Goal: Task Accomplishment & Management: Use online tool/utility

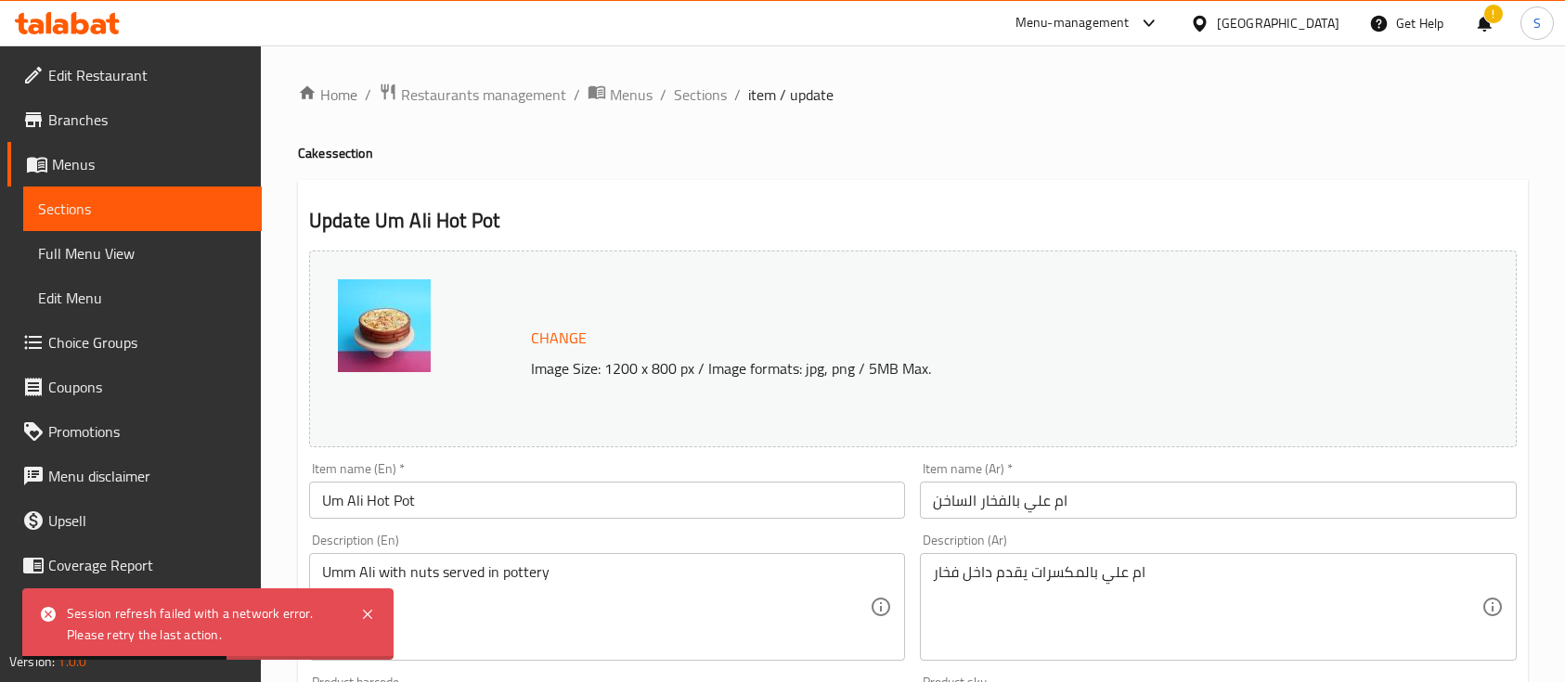
click at [550, 96] on span "Restaurants management" at bounding box center [483, 95] width 165 height 22
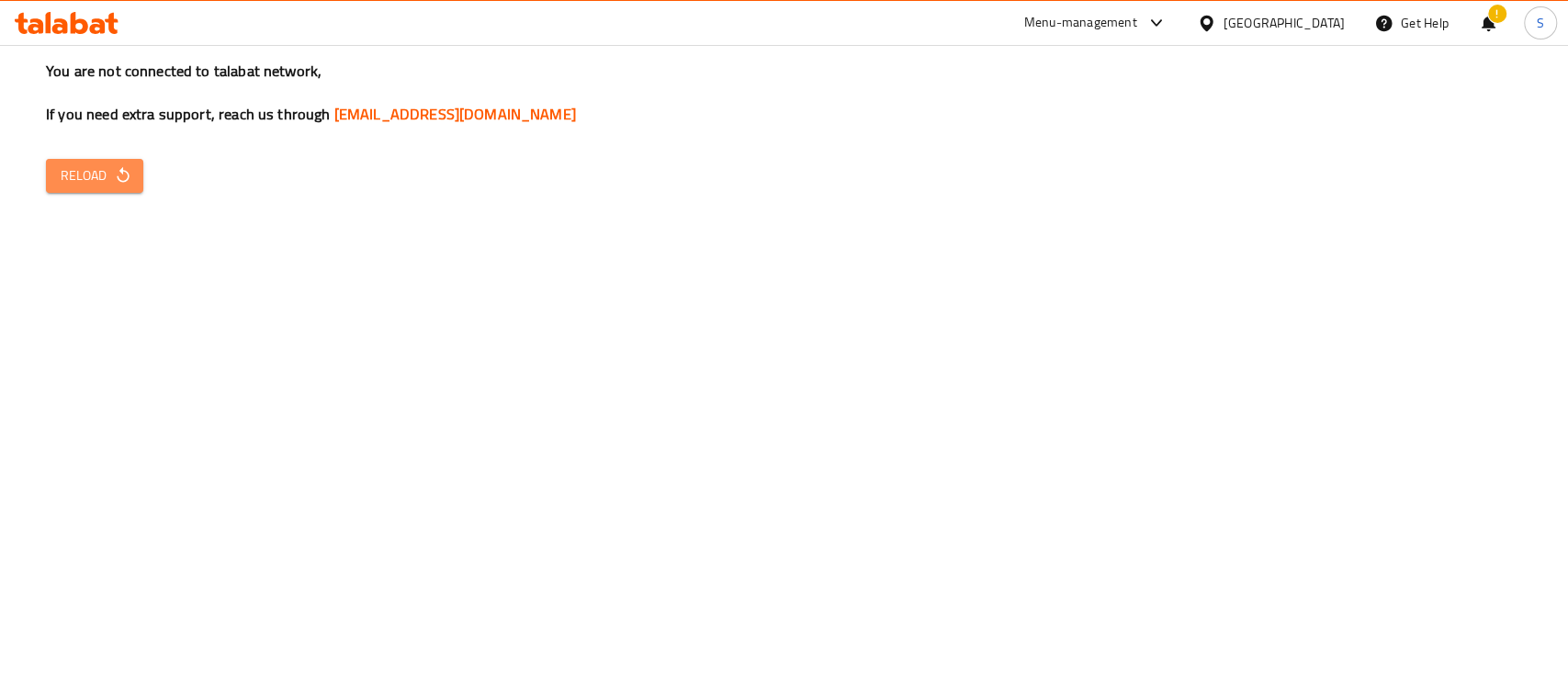
click at [109, 164] on span "Reload" at bounding box center [94, 175] width 68 height 23
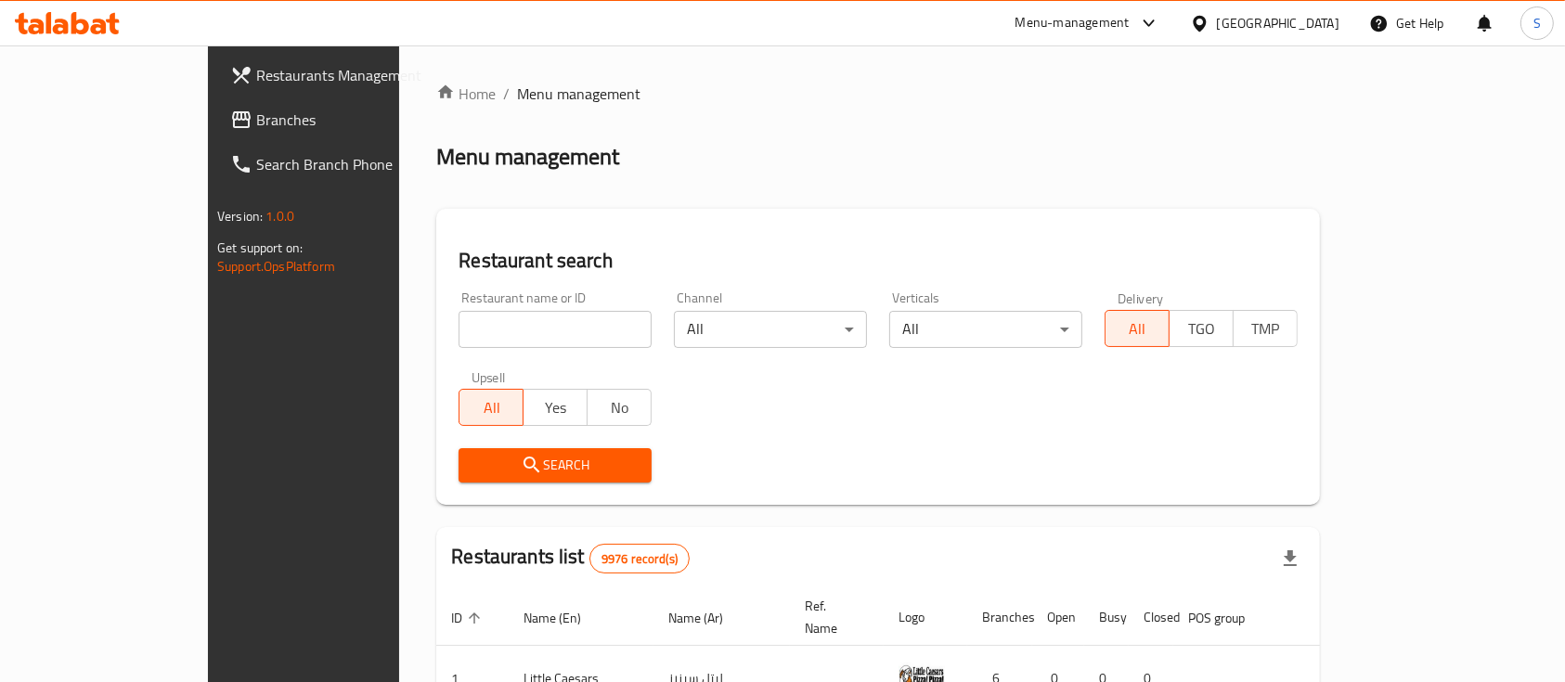
click at [459, 330] on input "search" at bounding box center [555, 329] width 193 height 37
type input "ث"
type input "eat and repeat"
click at [473, 467] on span "Search" at bounding box center [554, 465] width 163 height 23
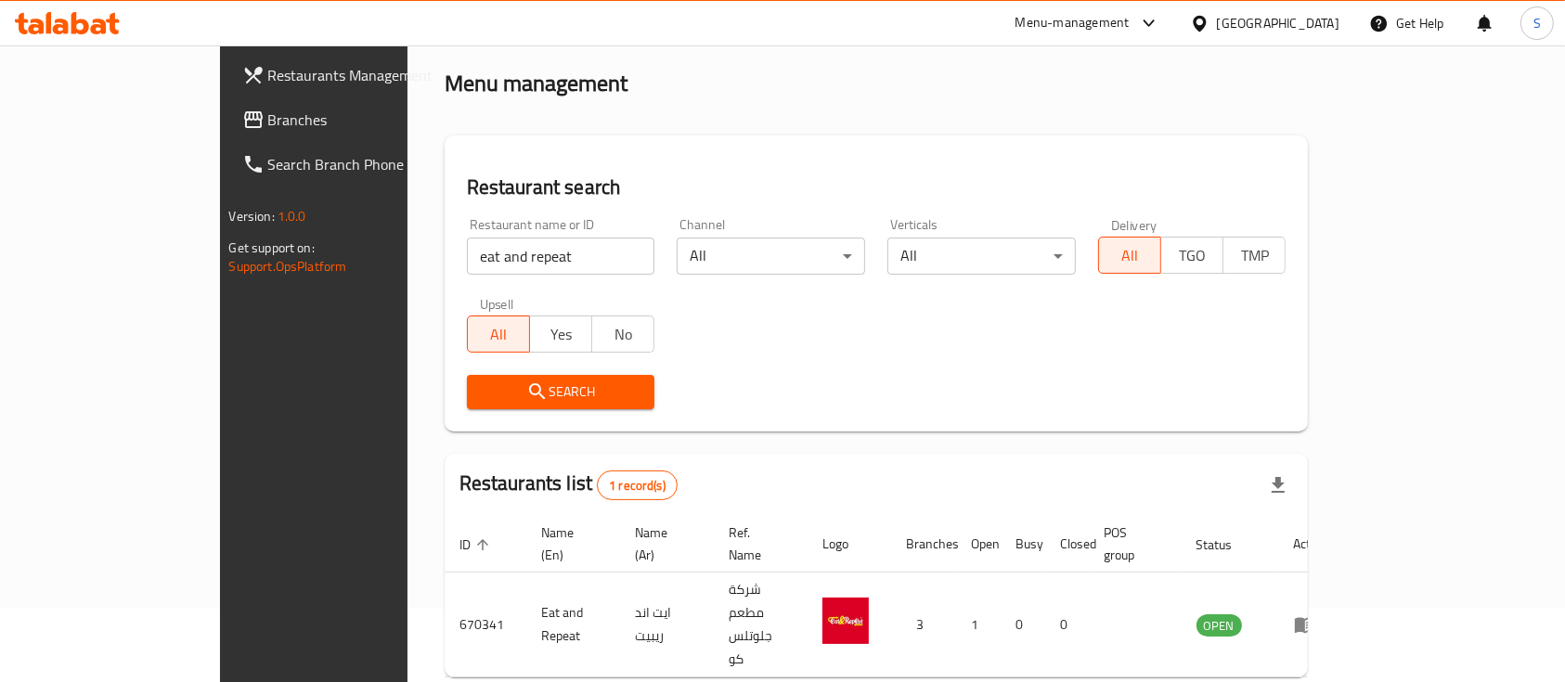
scroll to position [109, 0]
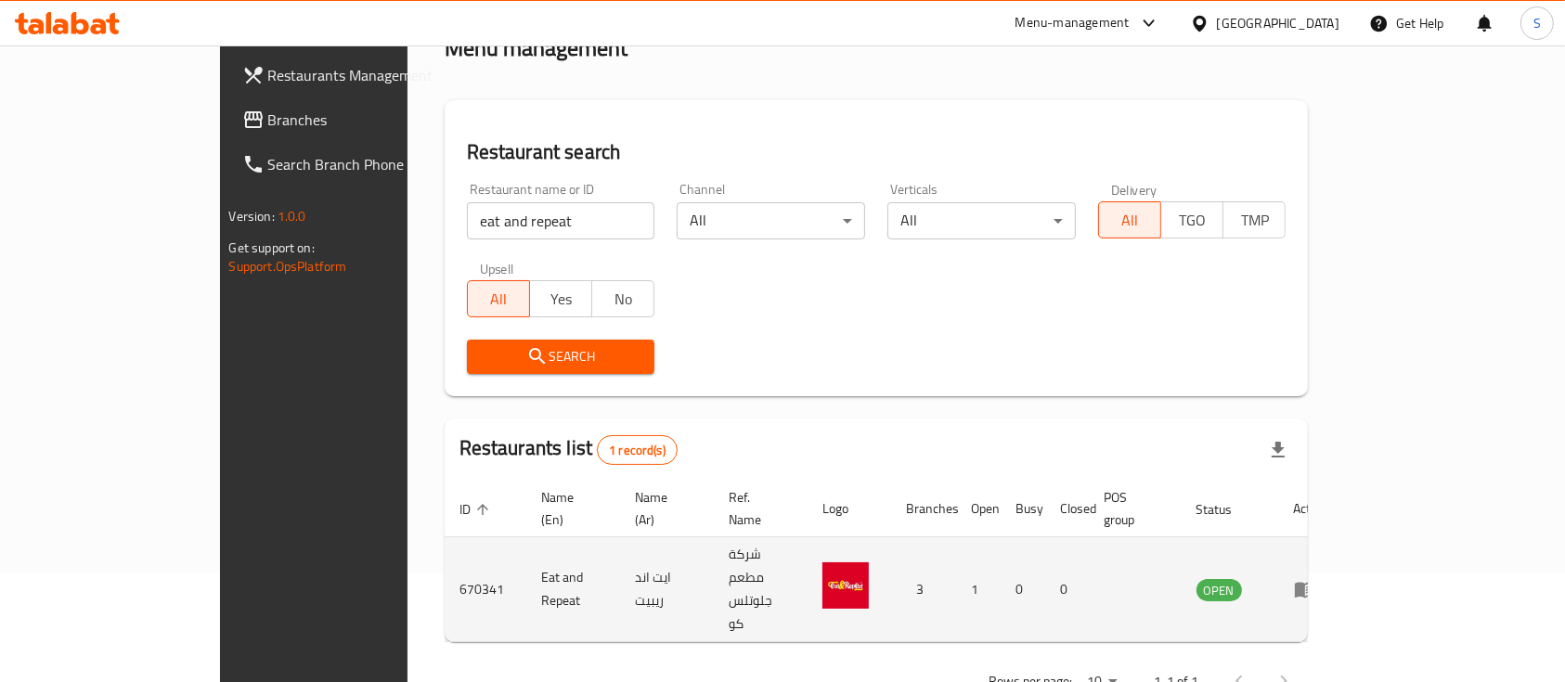
click at [526, 543] on td "Eat and Repeat" at bounding box center [573, 589] width 94 height 105
copy td "Eat and Repeat"
click at [445, 552] on td "670341" at bounding box center [486, 589] width 82 height 105
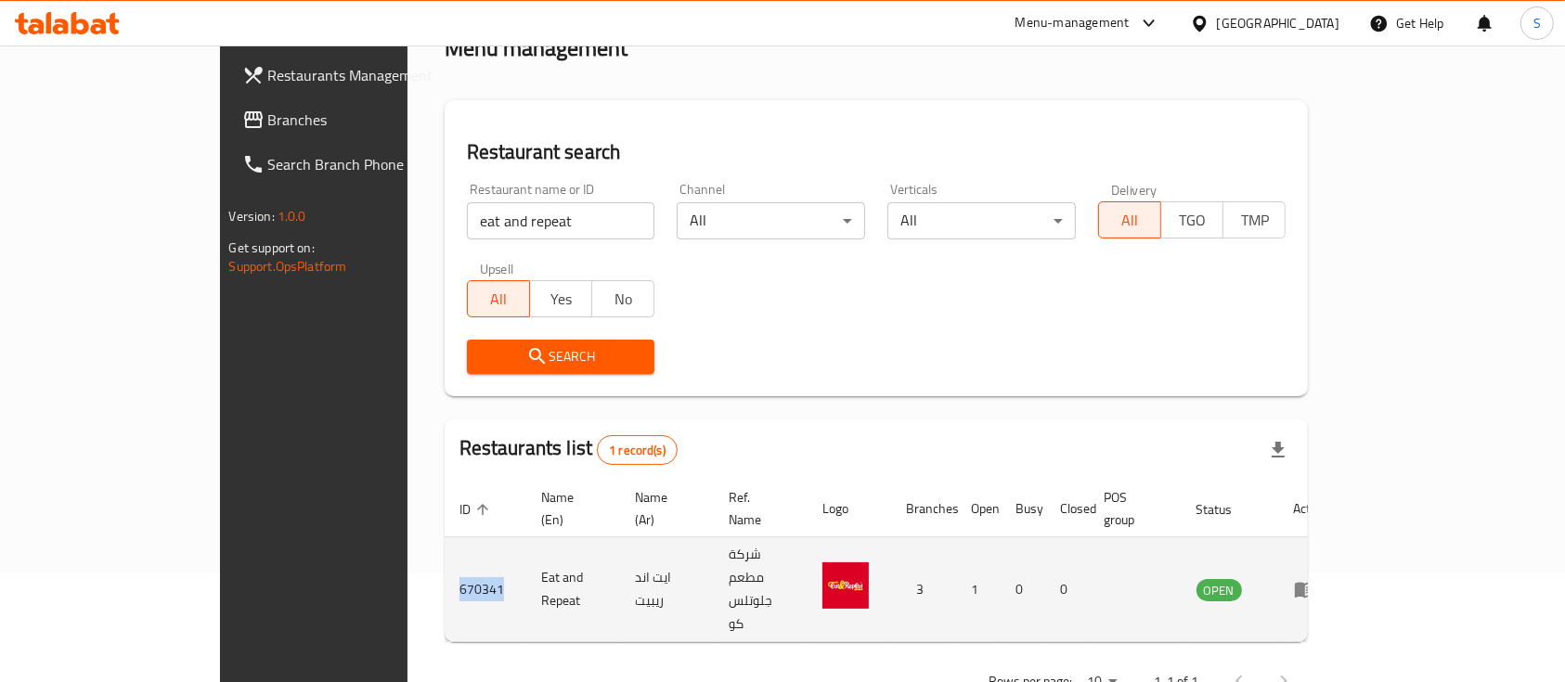
click at [445, 552] on td "670341" at bounding box center [486, 589] width 82 height 105
copy td "670341"
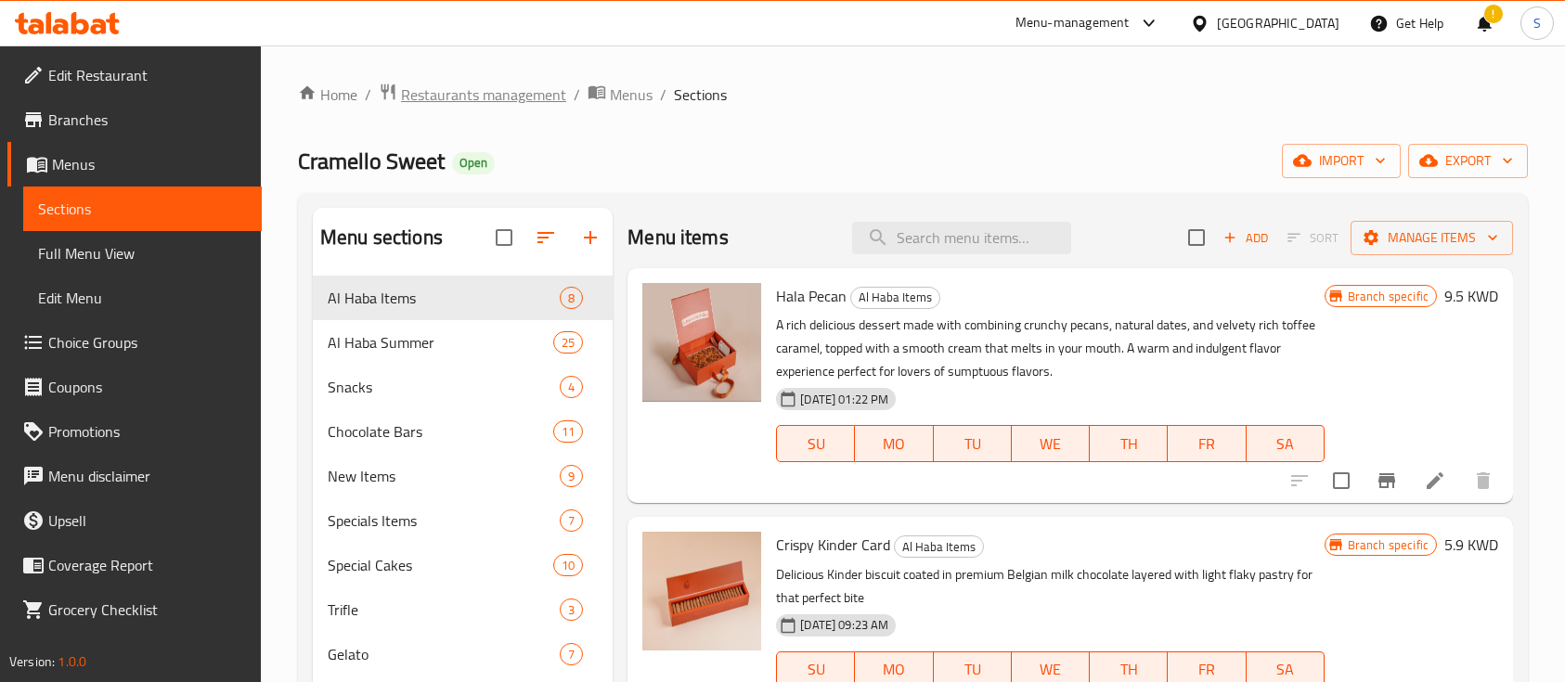
click at [490, 84] on span "Restaurants management" at bounding box center [483, 95] width 165 height 22
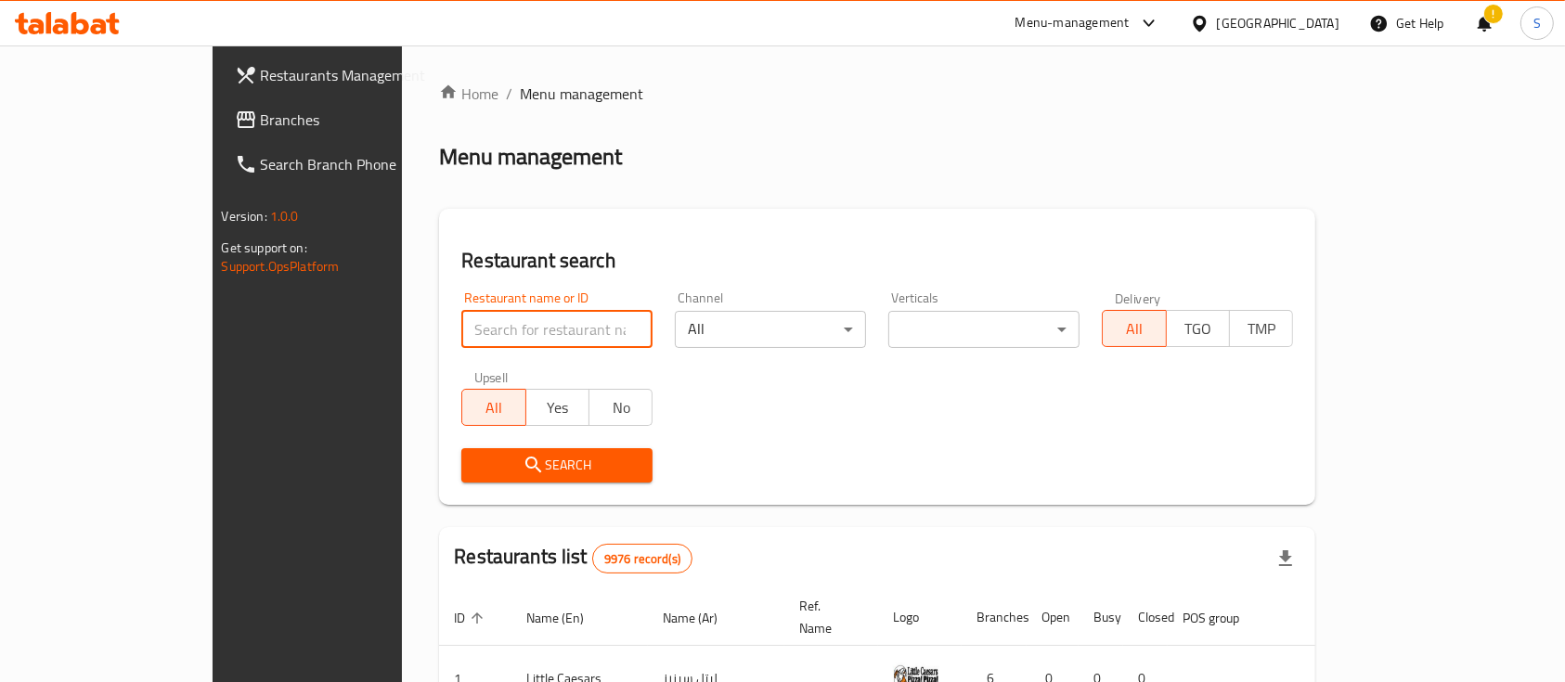
click at [461, 329] on input "search" at bounding box center [556, 329] width 191 height 37
paste input "670341"
type input "670341"
click at [461, 477] on button "Search" at bounding box center [556, 465] width 191 height 34
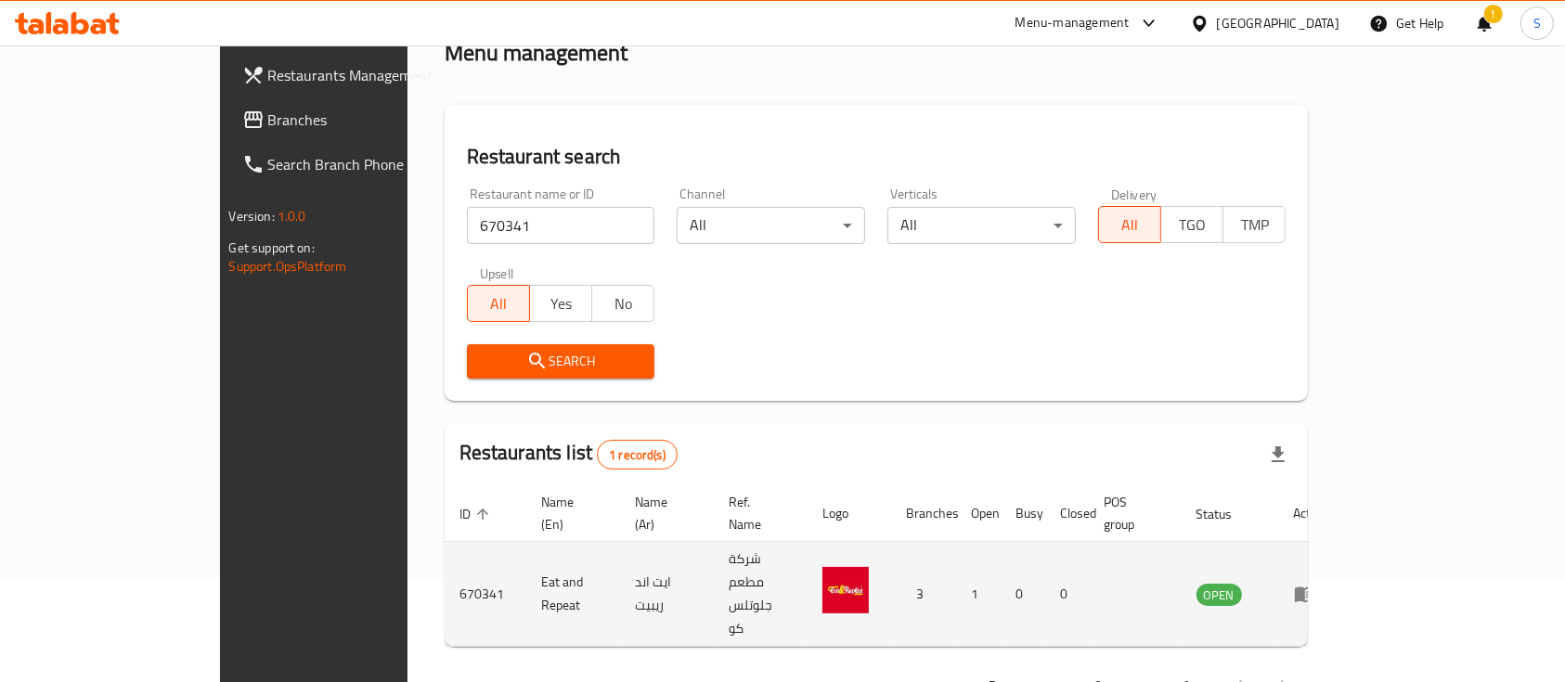
scroll to position [109, 0]
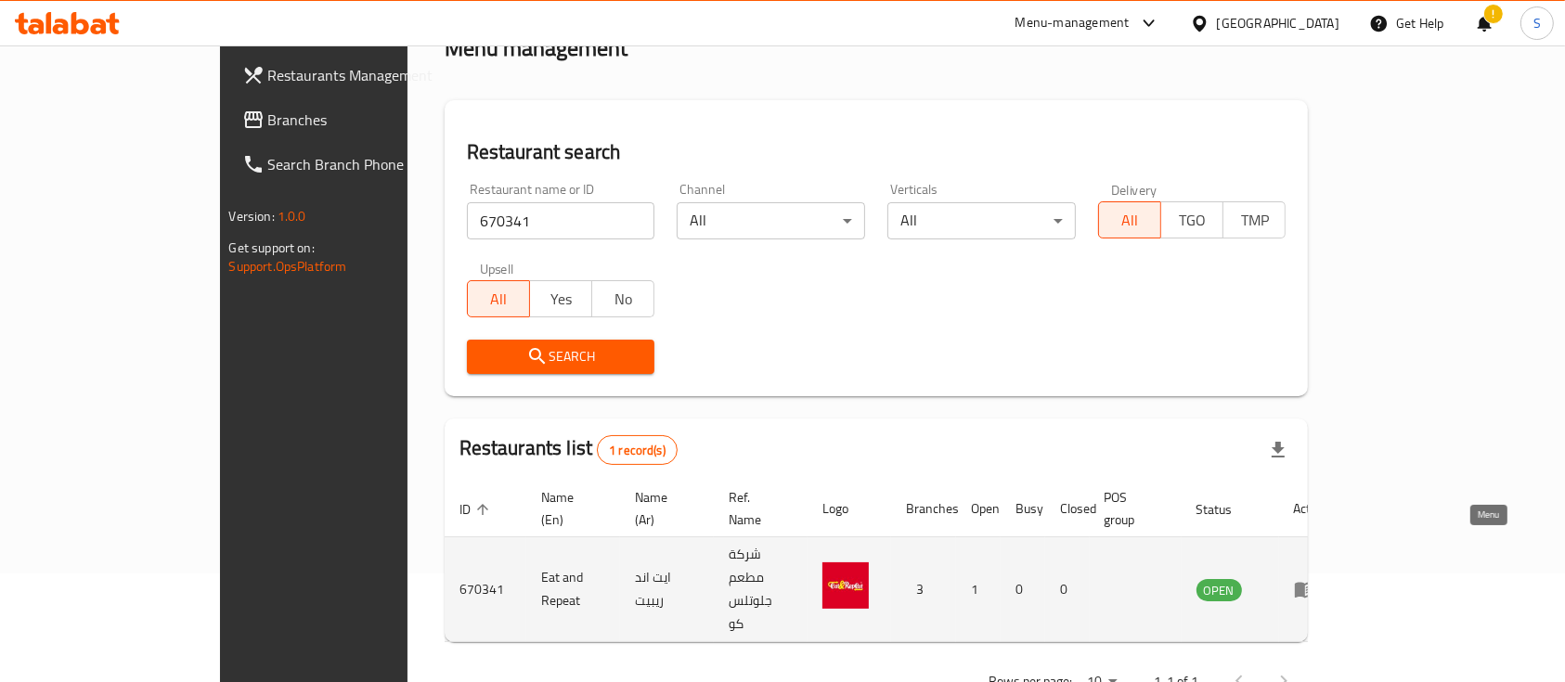
click at [1315, 583] on icon "enhanced table" at bounding box center [1305, 591] width 20 height 16
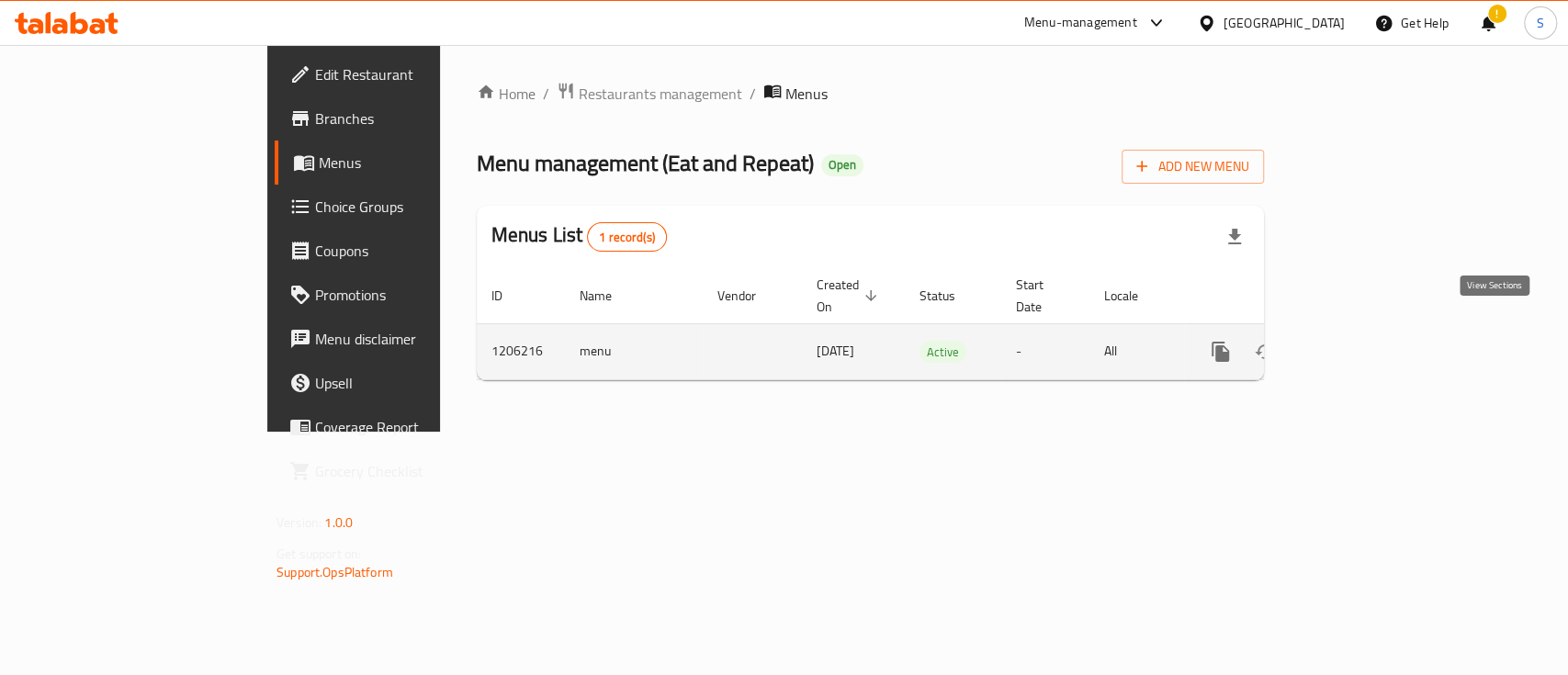
click at [1361, 343] on icon "enhanced table" at bounding box center [1352, 351] width 17 height 17
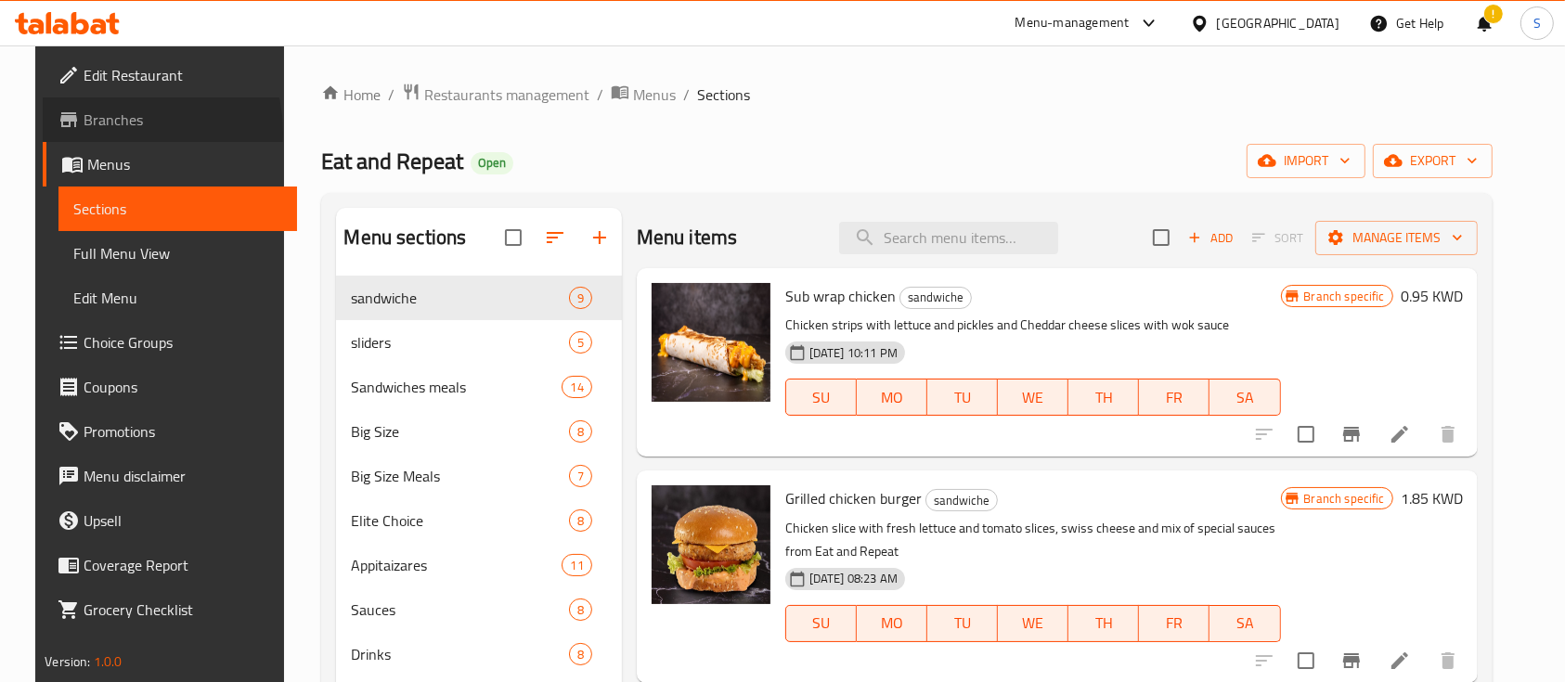
click at [84, 131] on span "Branches" at bounding box center [183, 120] width 199 height 22
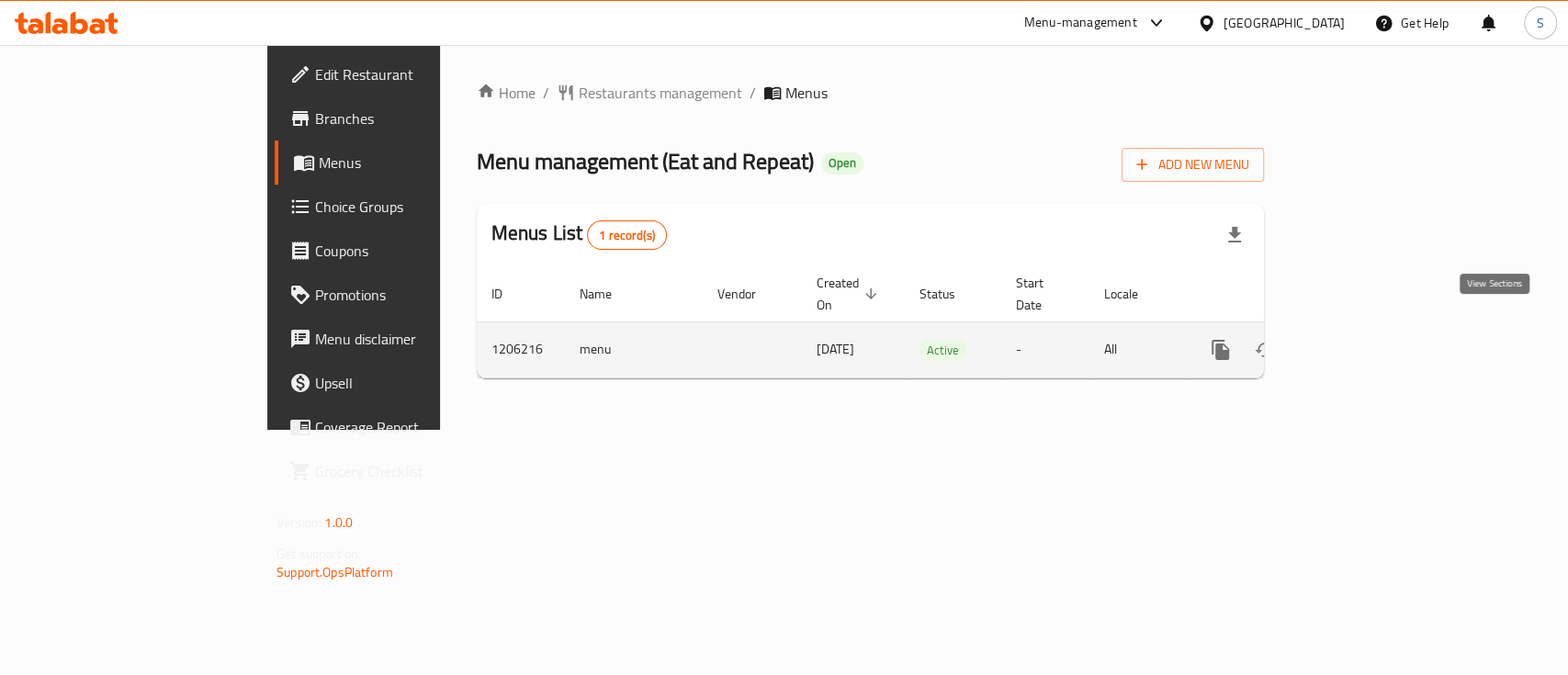
click at [1364, 339] on icon "enhanced table" at bounding box center [1352, 350] width 22 height 22
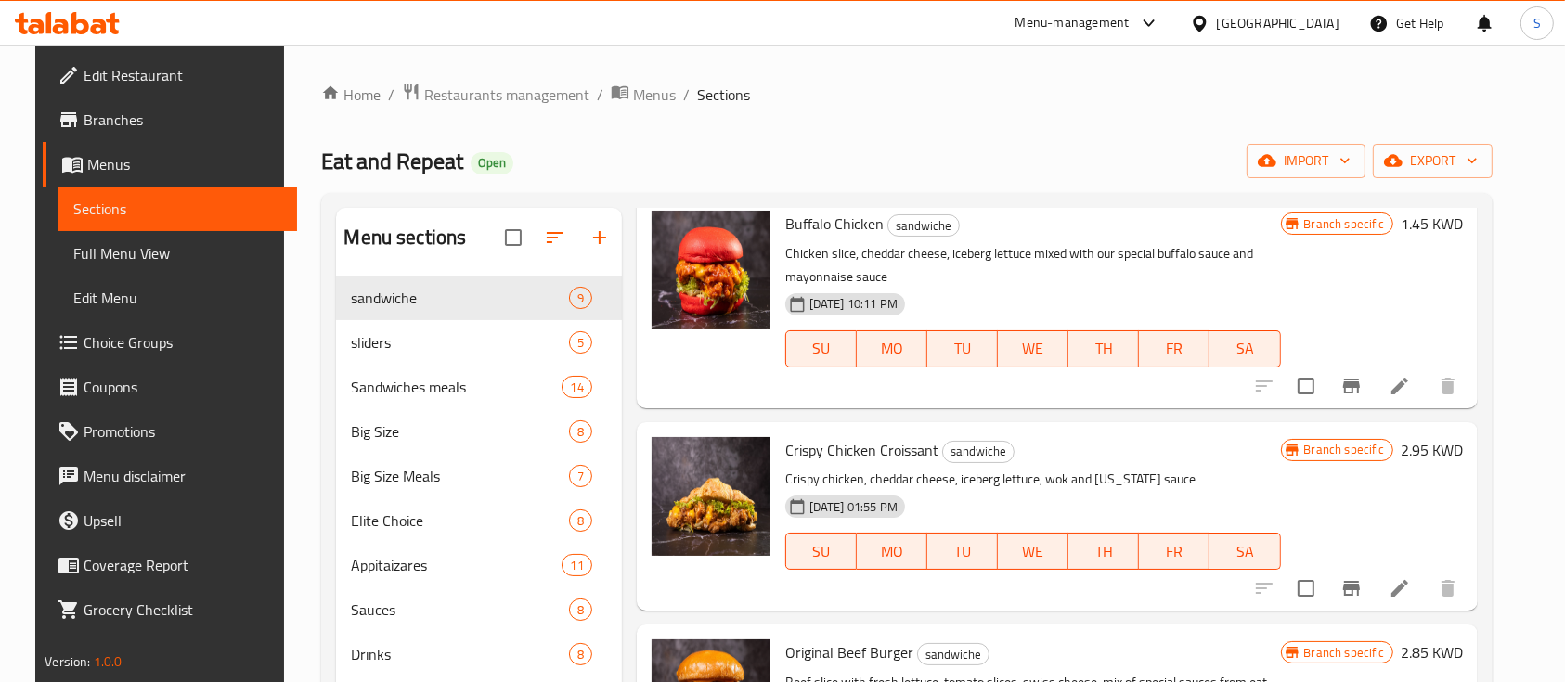
scroll to position [743, 0]
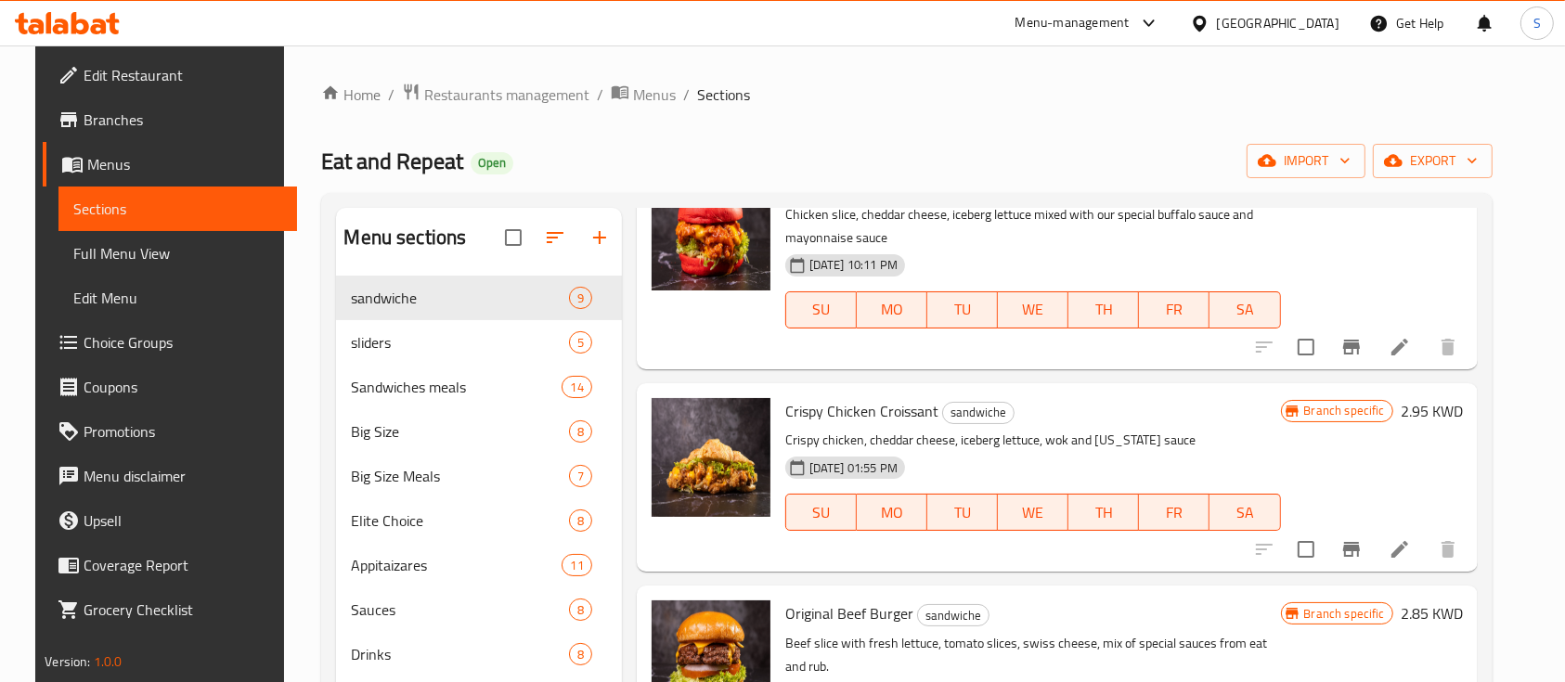
click at [835, 420] on span "Crispy Chicken Croissant" at bounding box center [861, 411] width 153 height 28
click at [836, 420] on span "Crispy Chicken Croissant" at bounding box center [861, 411] width 153 height 28
click at [838, 420] on span "Crispy Chicken Croissant" at bounding box center [861, 411] width 153 height 28
copy h6 "Crispy Chicken Croissant"
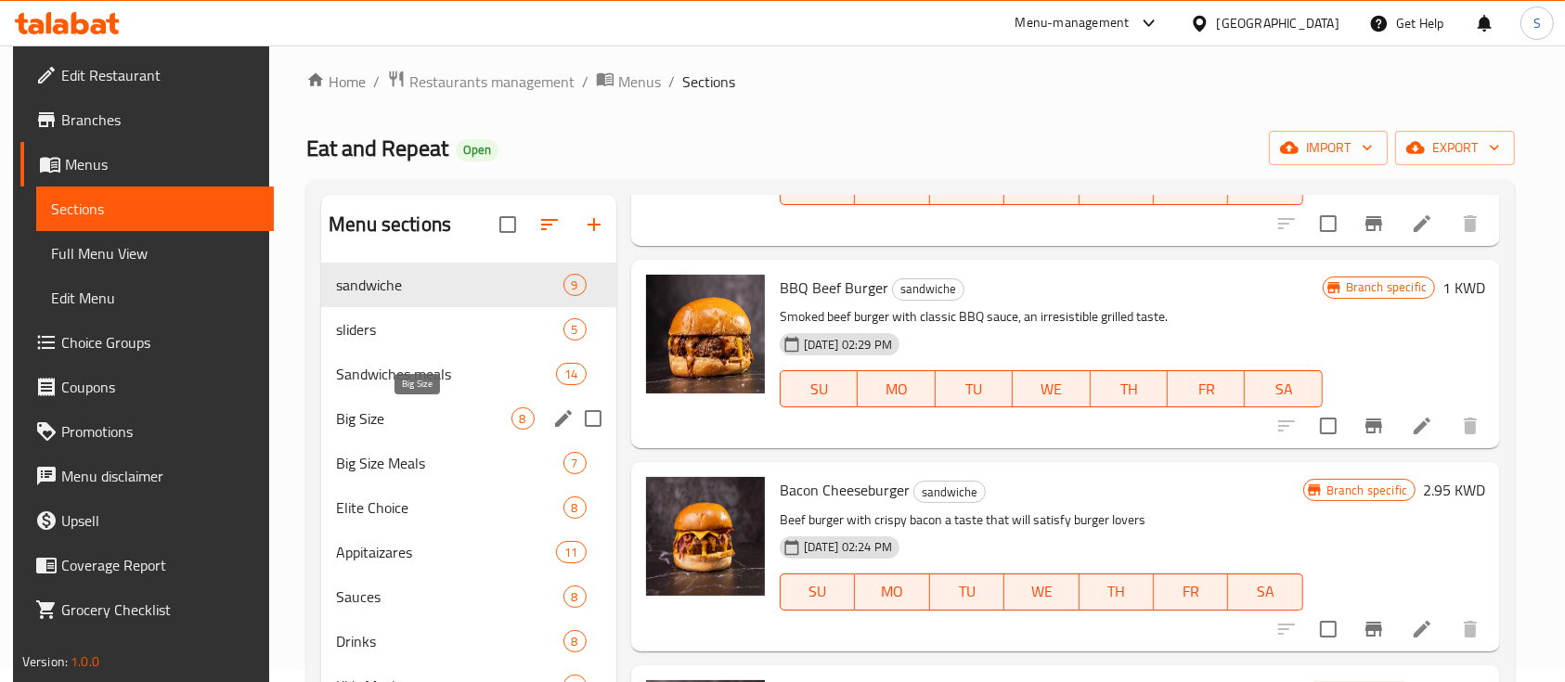
scroll to position [12, 0]
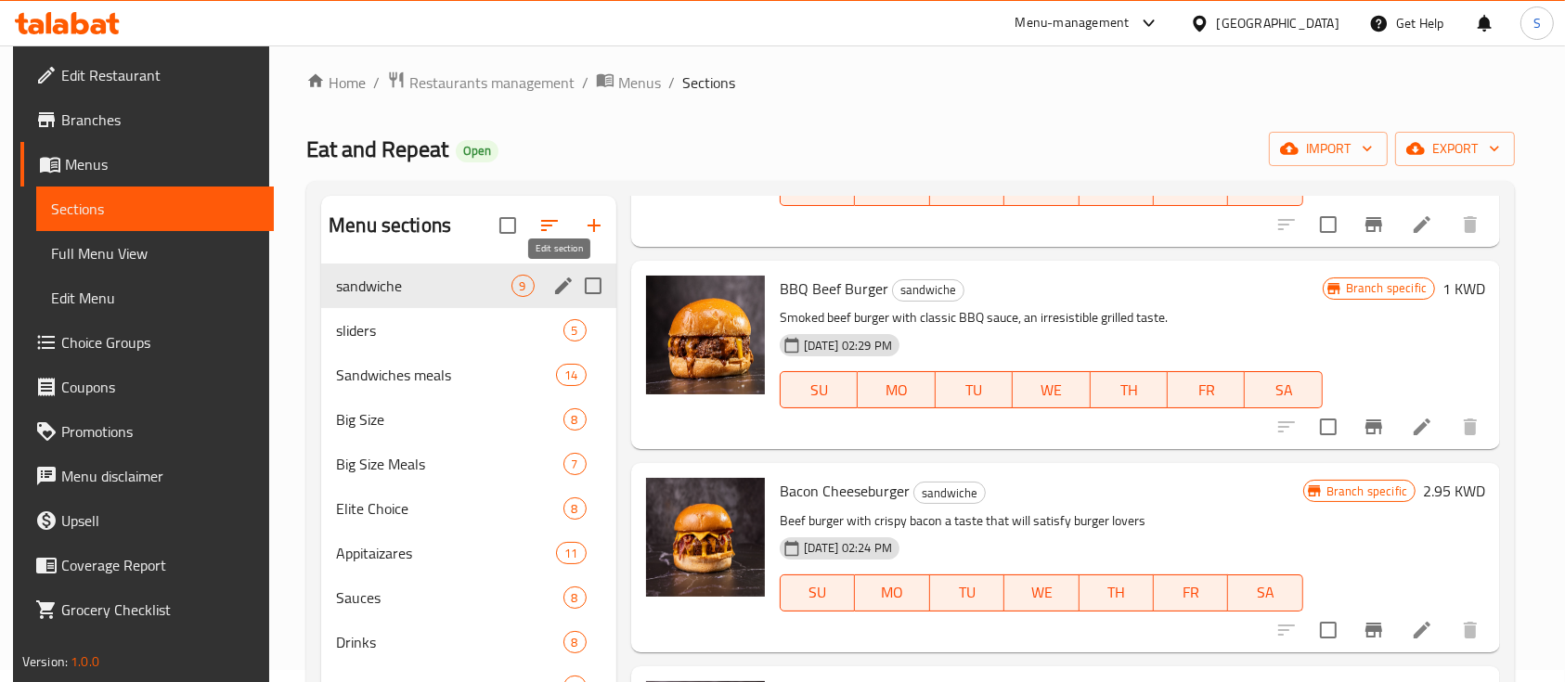
click at [555, 290] on icon "edit" at bounding box center [563, 286] width 17 height 17
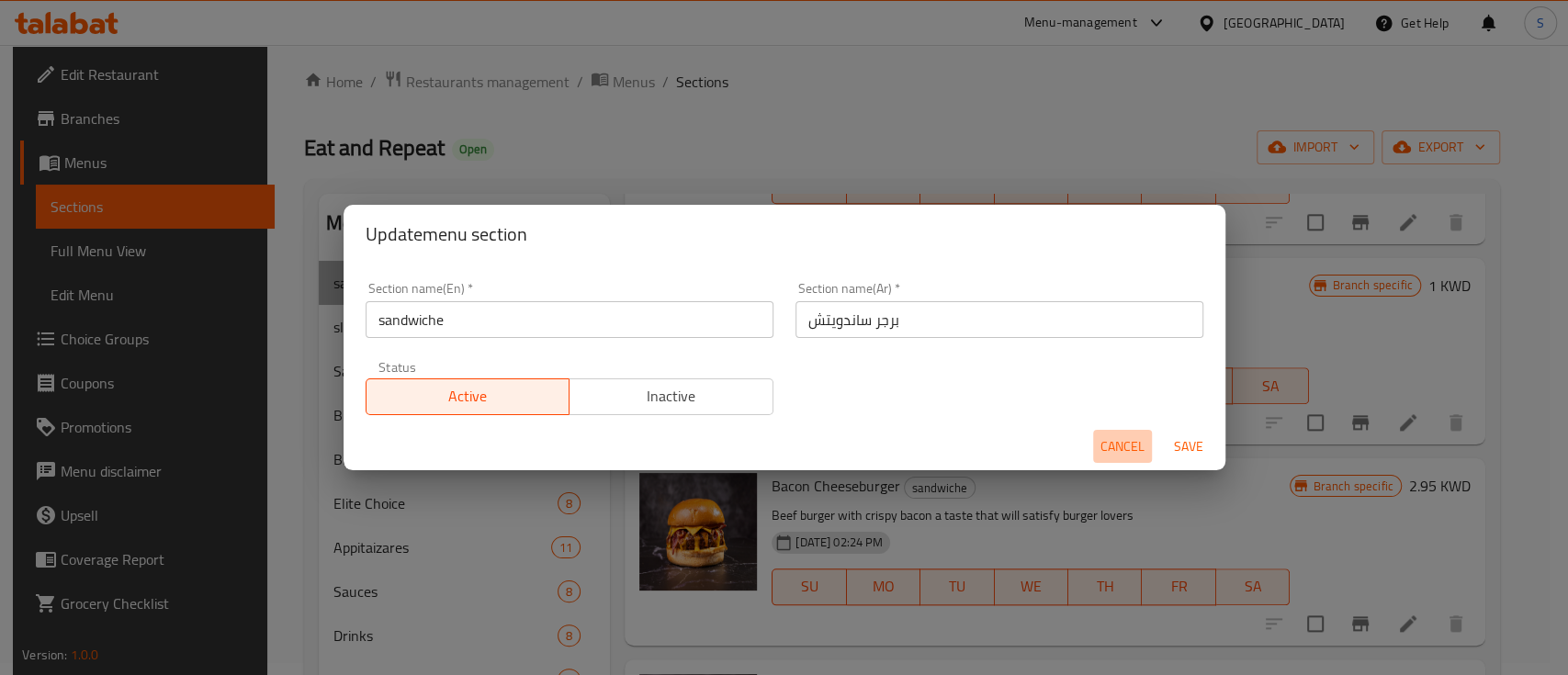
drag, startPoint x: 1122, startPoint y: 444, endPoint x: 727, endPoint y: 430, distance: 395.2
click at [1121, 442] on span "Cancel" at bounding box center [1122, 446] width 45 height 23
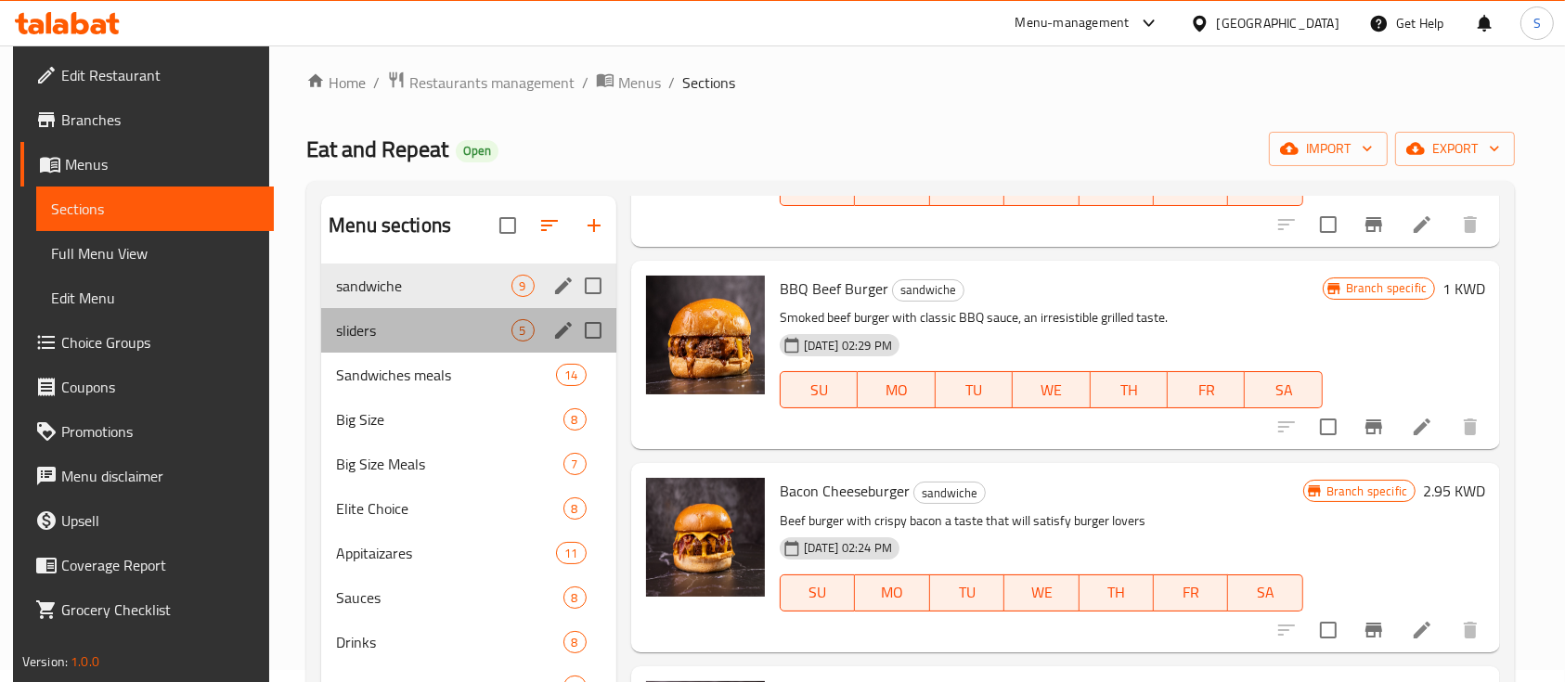
click at [377, 316] on div "sliders 5" at bounding box center [468, 330] width 295 height 45
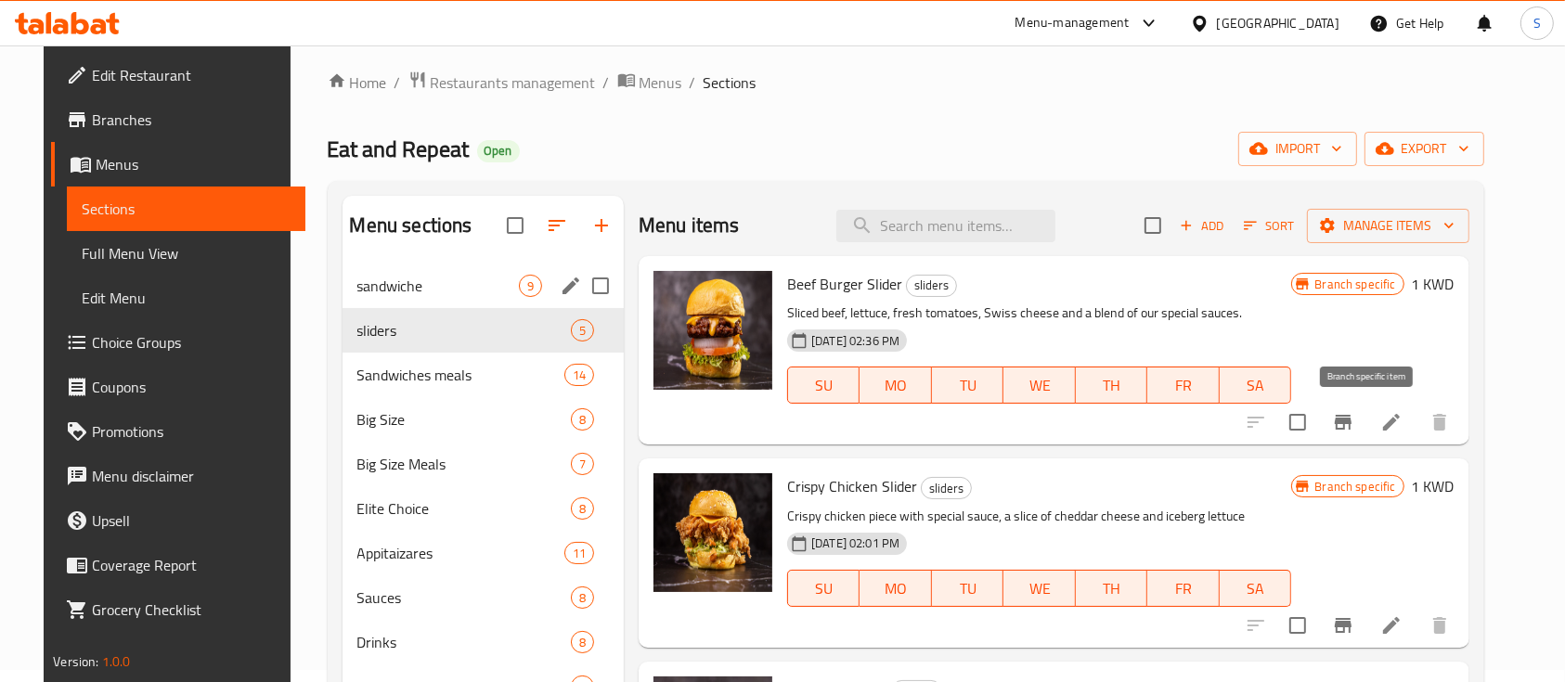
click at [1352, 415] on icon "Branch-specific-item" at bounding box center [1343, 422] width 17 height 15
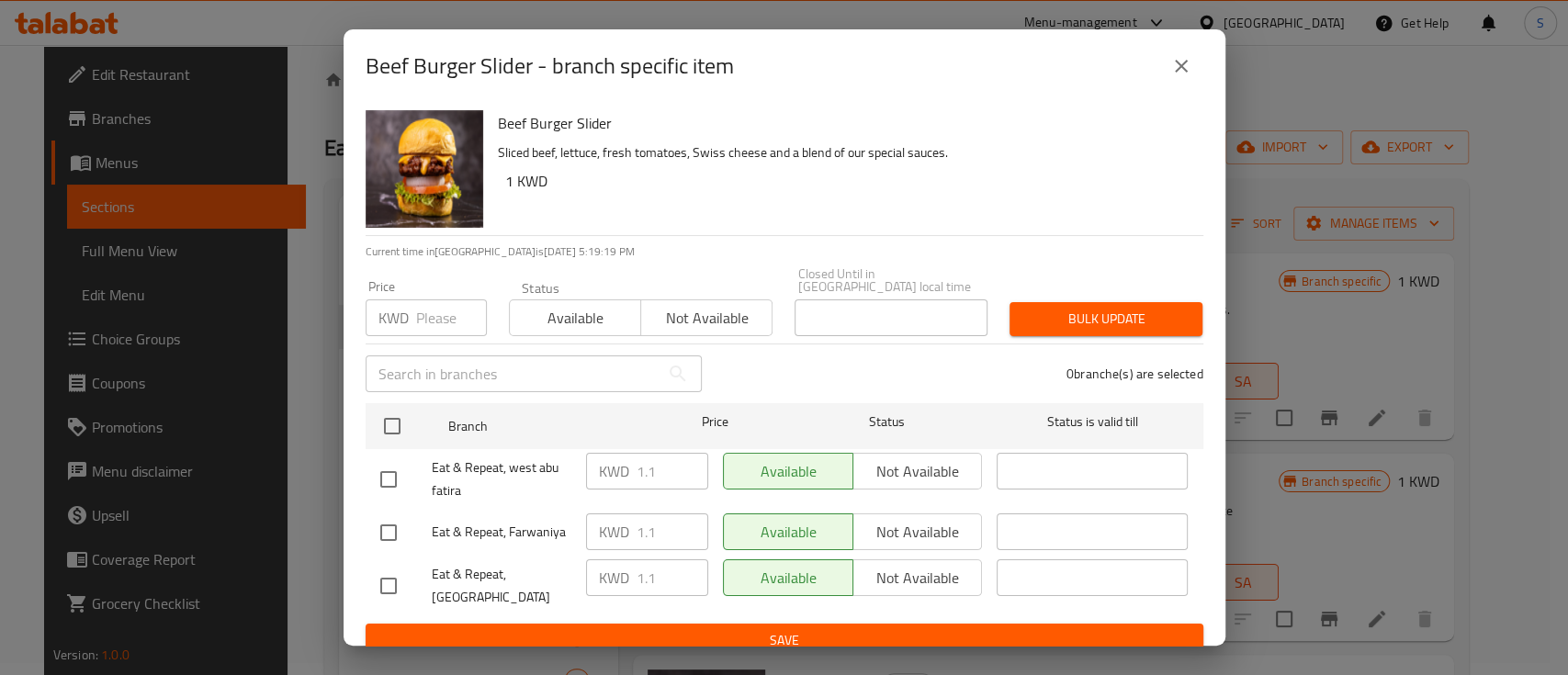
click at [1174, 57] on button "close" at bounding box center [1181, 66] width 45 height 45
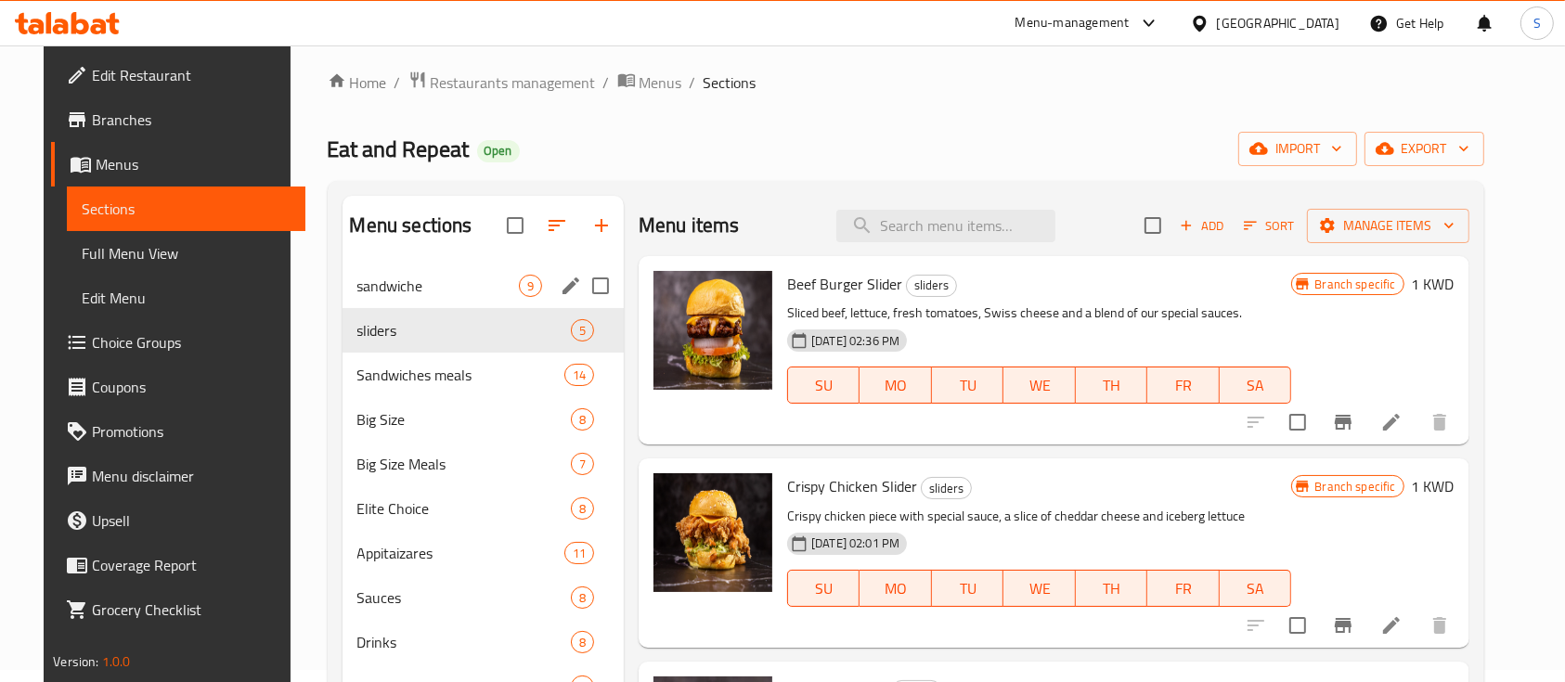
click at [1321, 400] on button "Branch-specific-item" at bounding box center [1343, 422] width 45 height 45
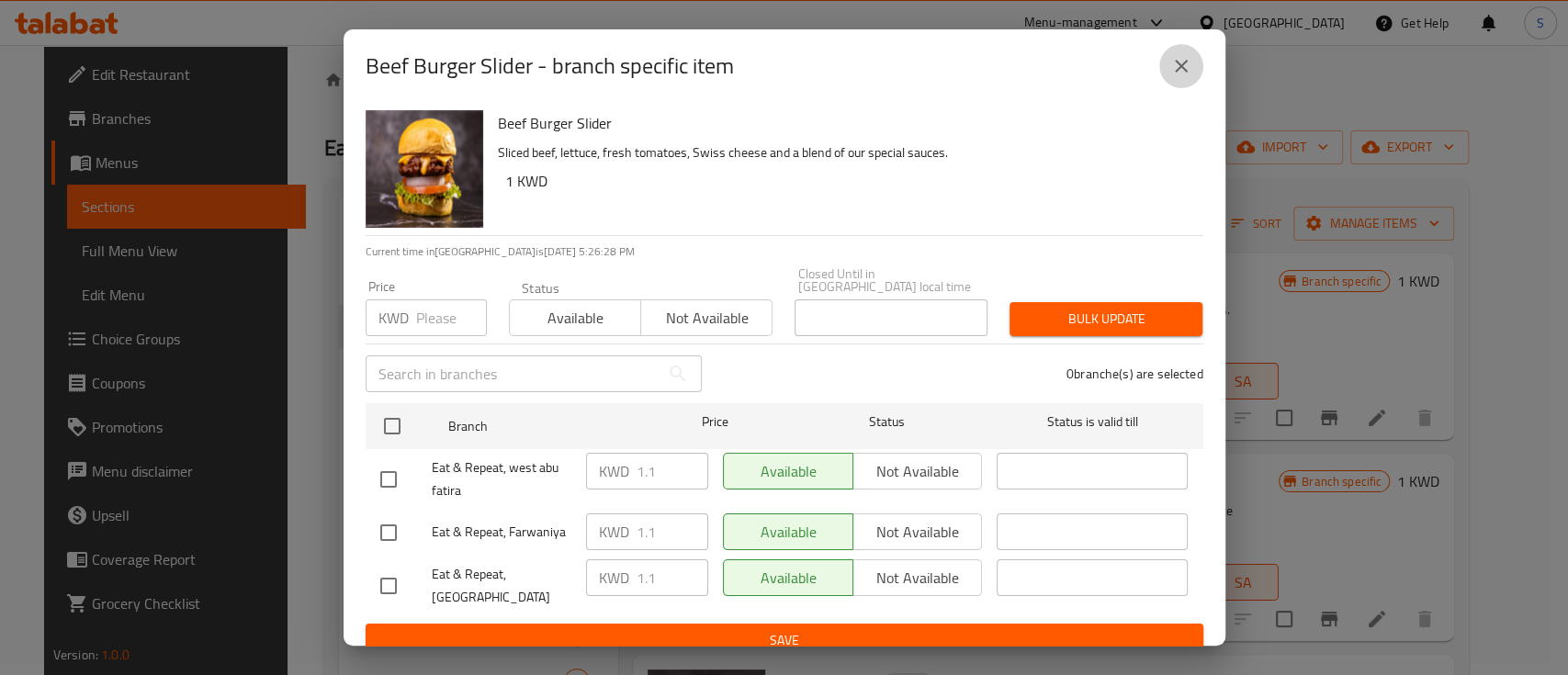
click at [1183, 77] on icon "close" at bounding box center [1181, 66] width 22 height 22
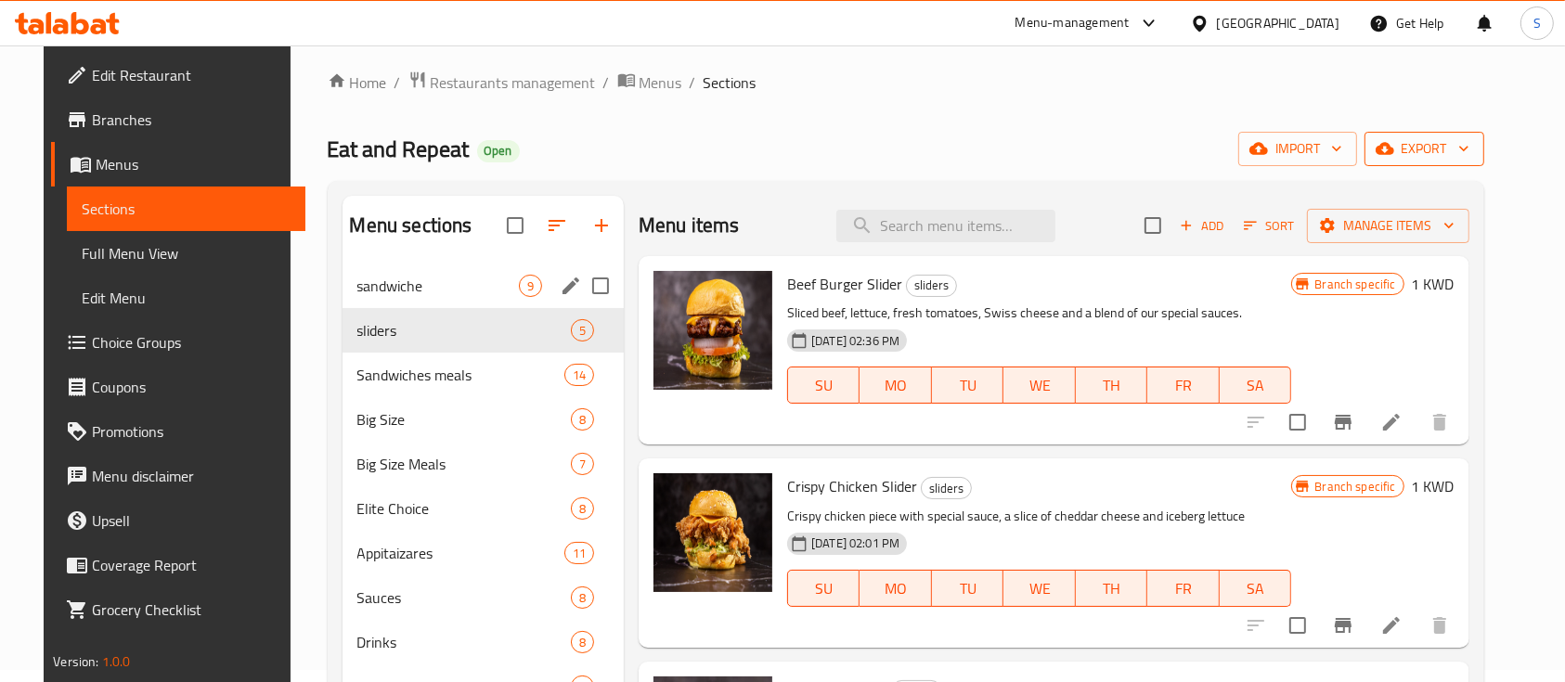
click at [1470, 159] on span "export" at bounding box center [1424, 148] width 90 height 23
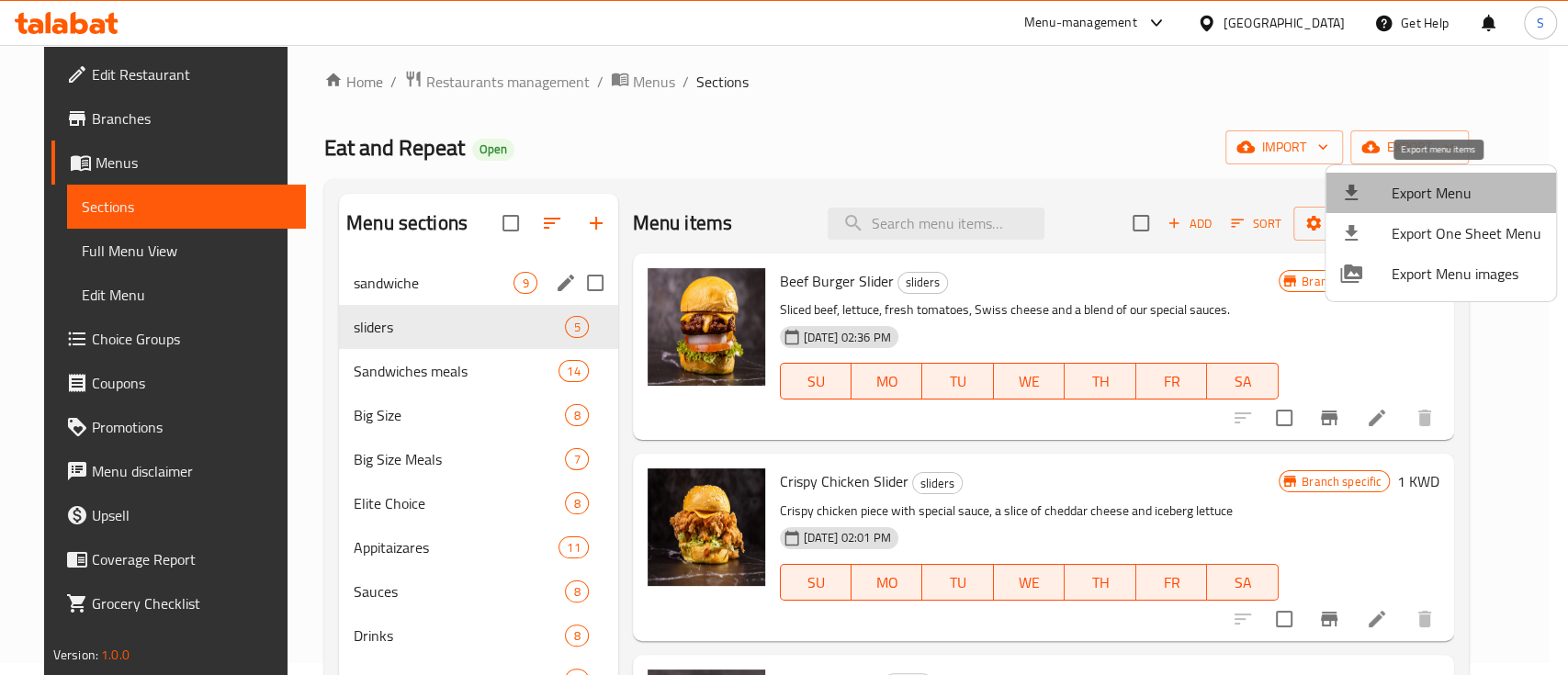
click at [1446, 195] on span "Export Menu" at bounding box center [1465, 193] width 149 height 22
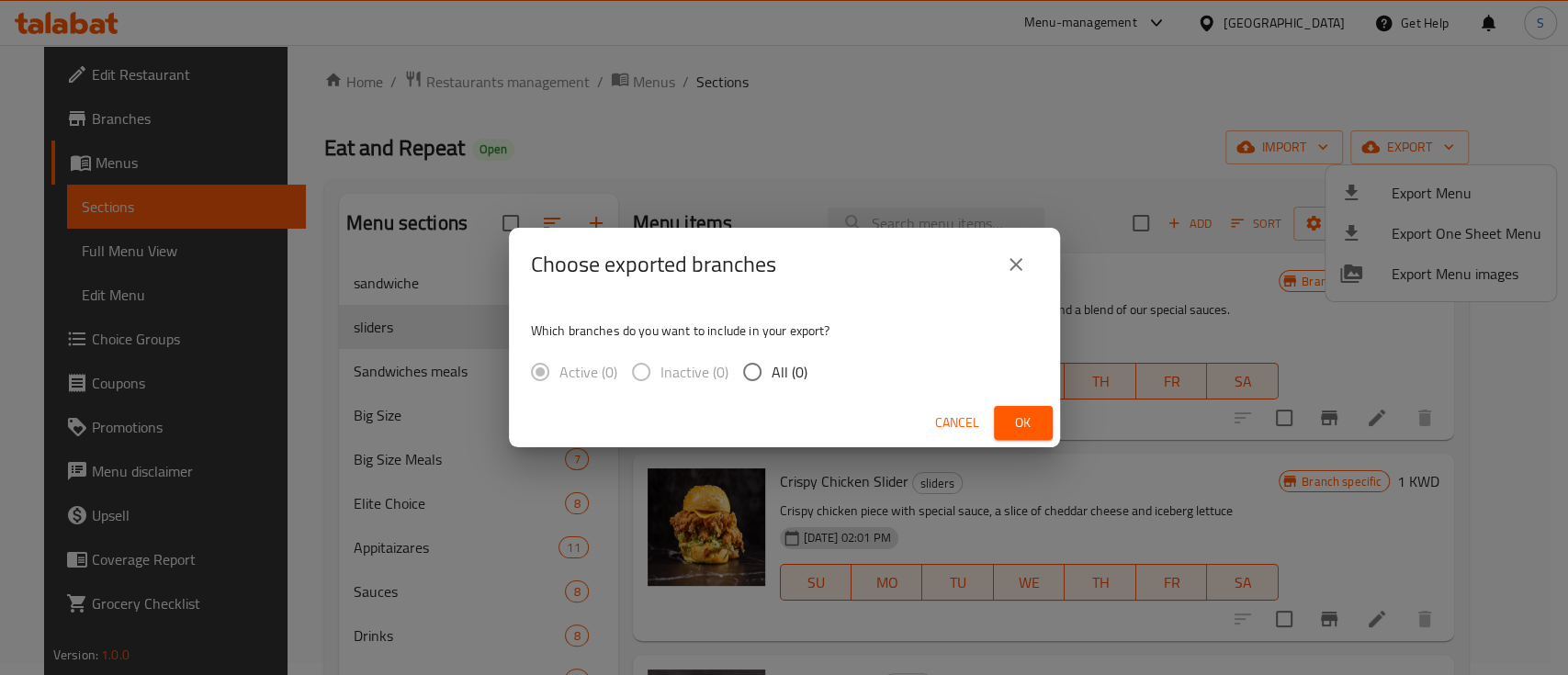
click at [1002, 409] on button "Ok" at bounding box center [1022, 423] width 58 height 34
click at [1031, 423] on span "Ok" at bounding box center [1023, 423] width 30 height 23
drag, startPoint x: 754, startPoint y: 370, endPoint x: 878, endPoint y: 389, distance: 125.4
click at [760, 370] on input "All (0)" at bounding box center [752, 371] width 39 height 39
radio input "true"
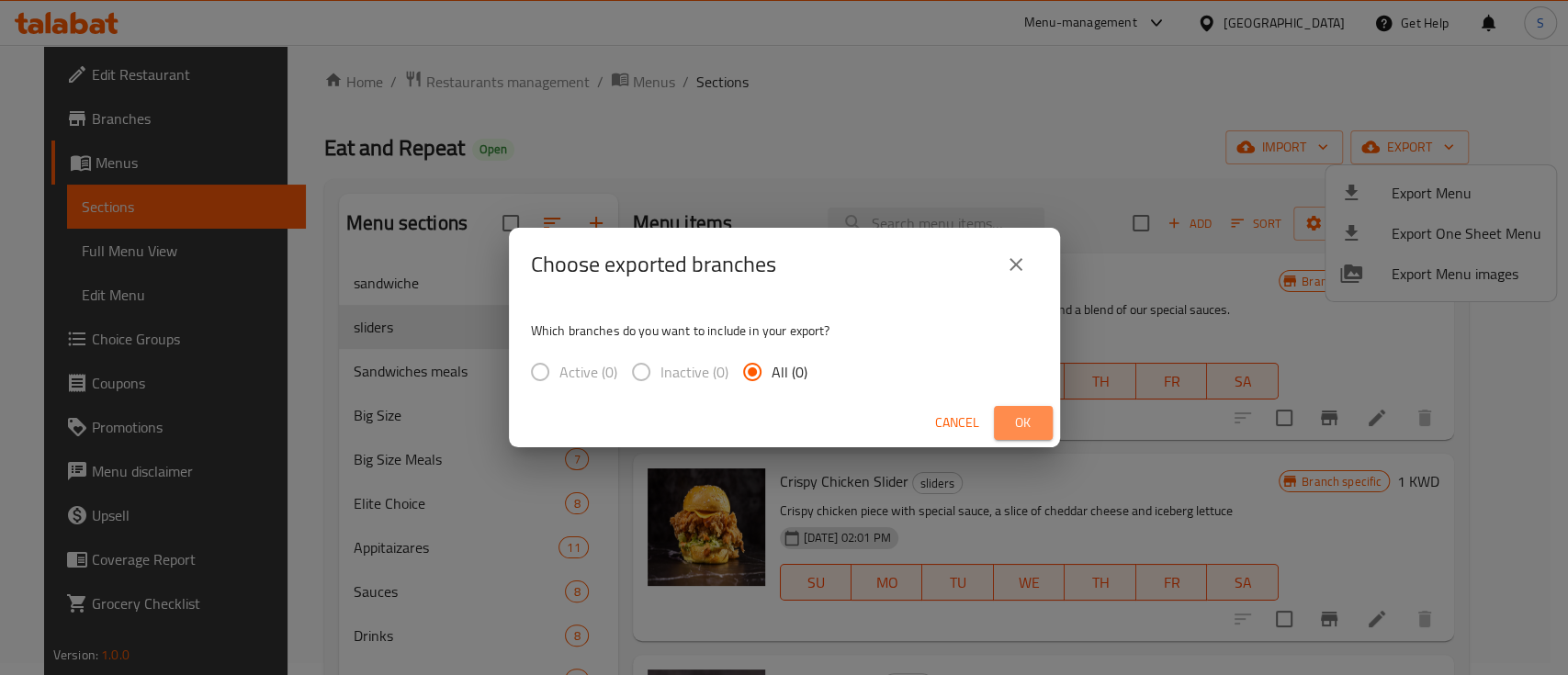
click at [1015, 416] on span "Ok" at bounding box center [1023, 423] width 30 height 23
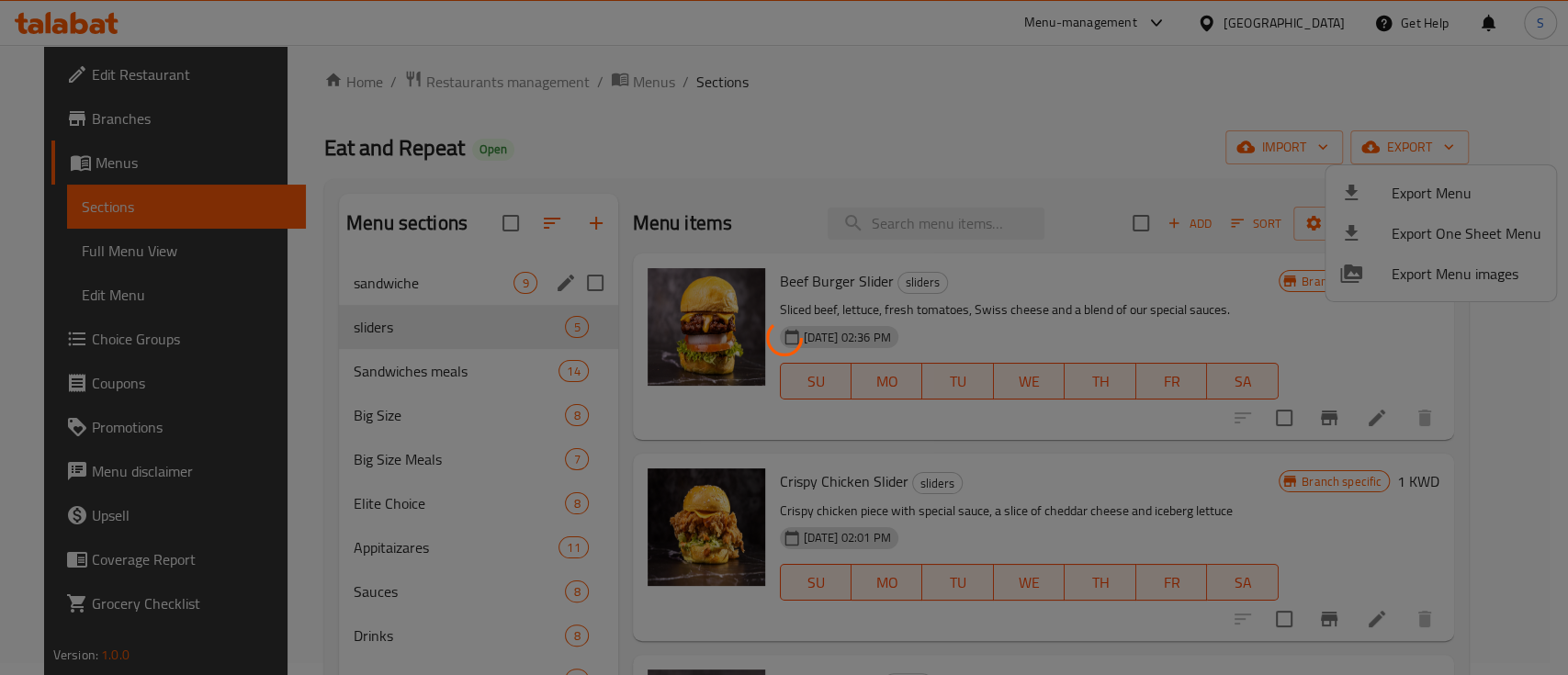
click at [1117, 162] on div at bounding box center [784, 338] width 1568 height 675
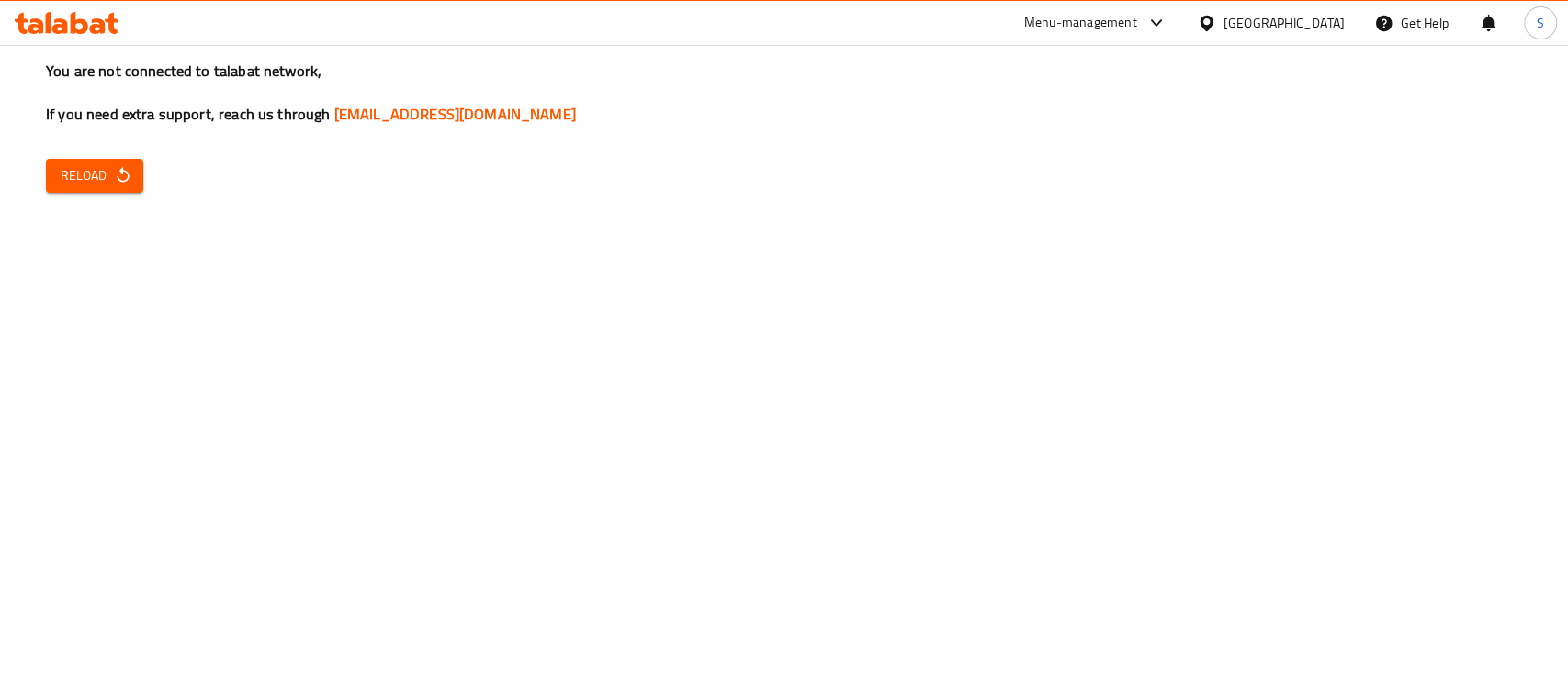
click at [109, 174] on span "Reload" at bounding box center [94, 175] width 68 height 23
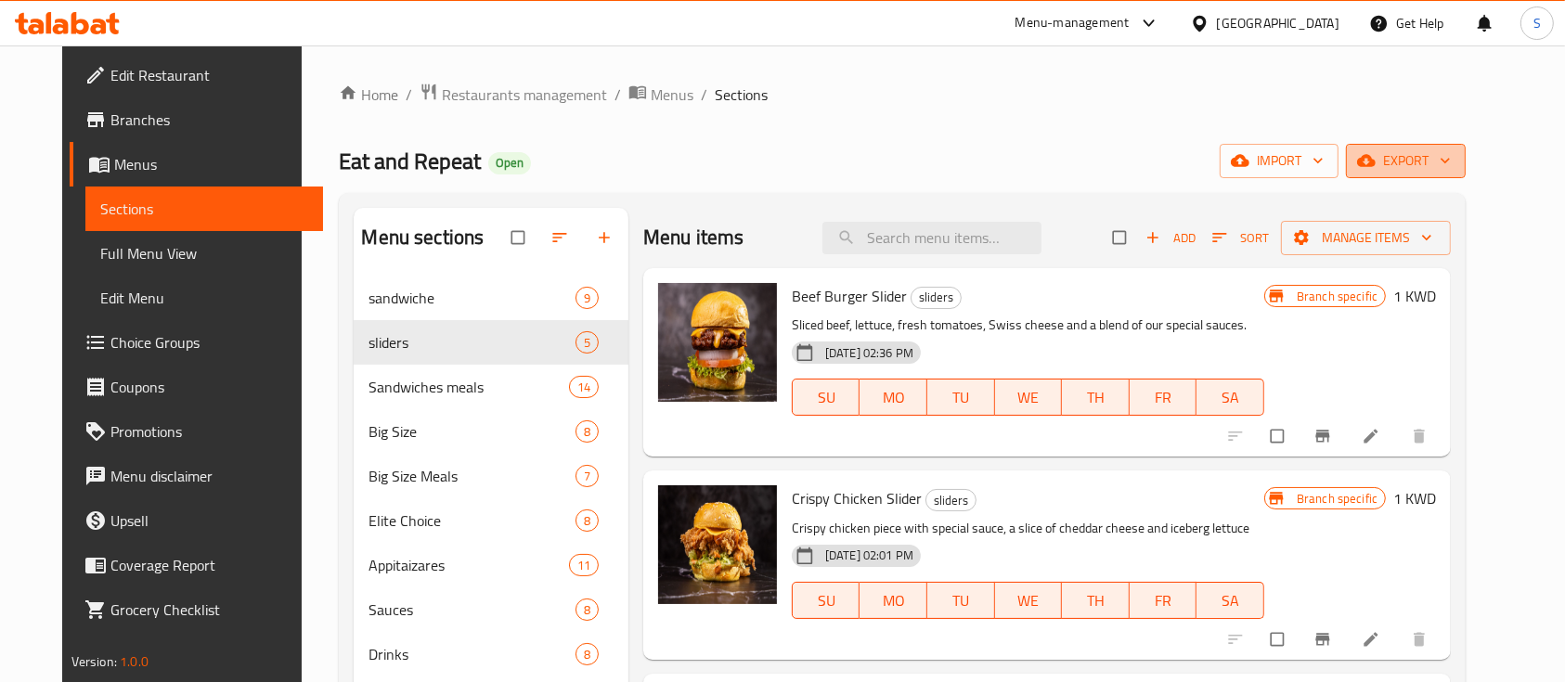
click at [1451, 156] on span "export" at bounding box center [1406, 160] width 90 height 23
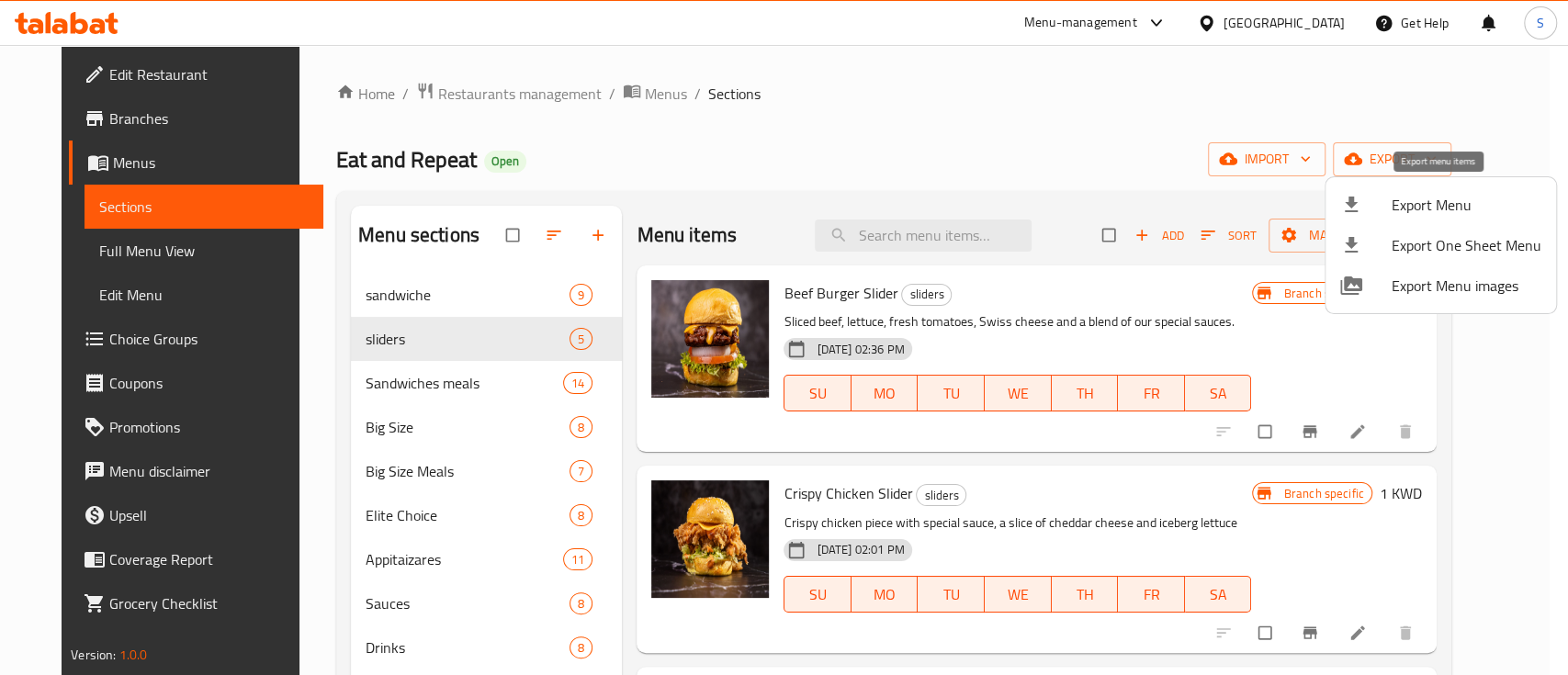
click at [1445, 195] on span "Export Menu" at bounding box center [1465, 205] width 149 height 22
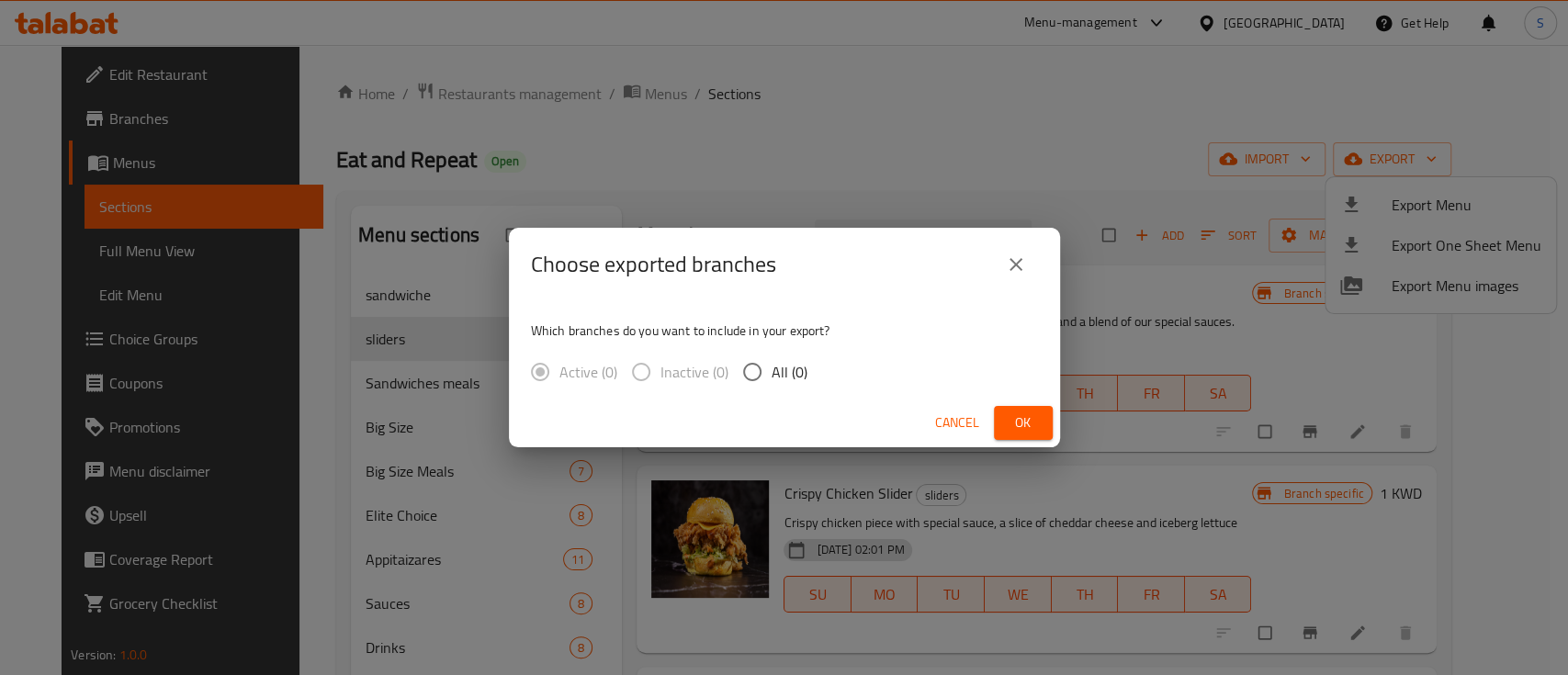
click at [772, 363] on span "All (0)" at bounding box center [789, 372] width 36 height 22
click at [770, 363] on input "All (0)" at bounding box center [752, 371] width 39 height 39
radio input "true"
click at [1006, 420] on button "Ok" at bounding box center [1022, 423] width 58 height 34
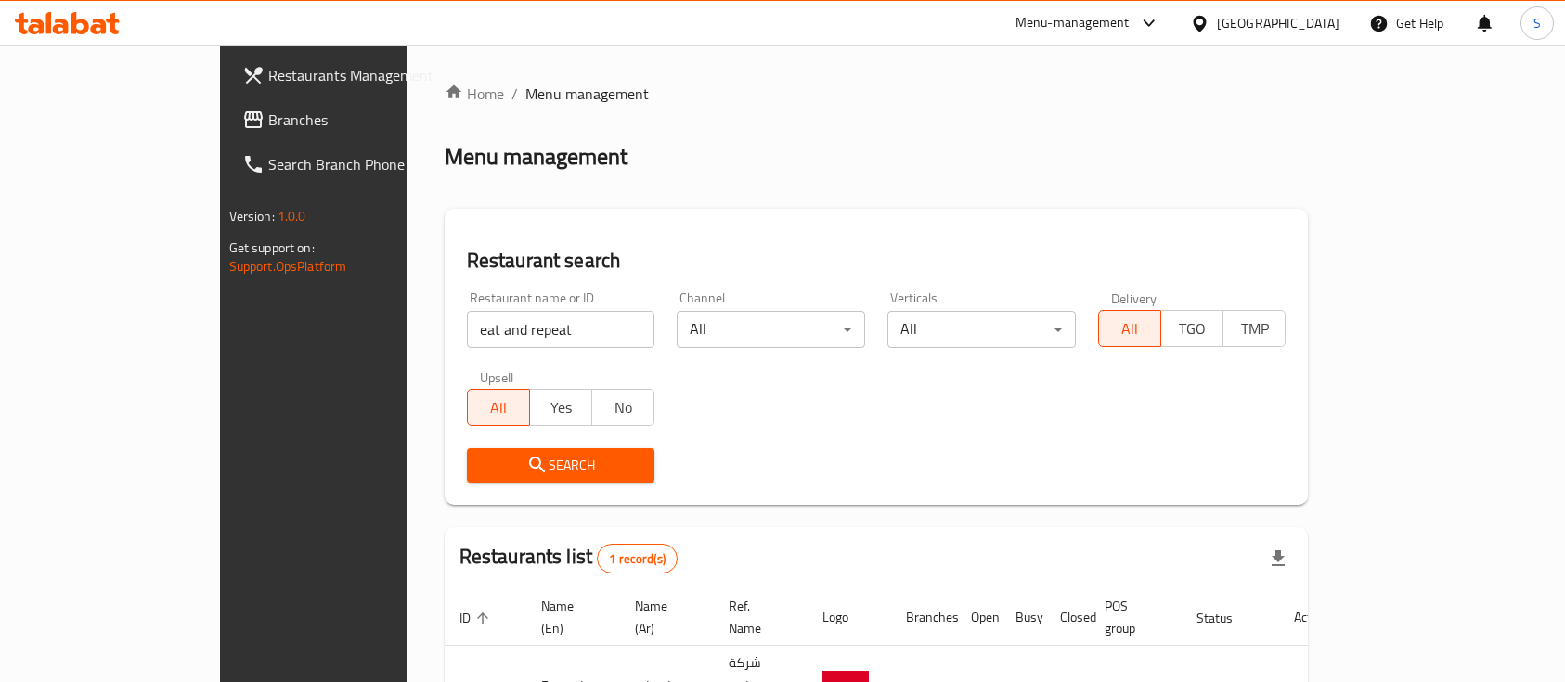
scroll to position [109, 0]
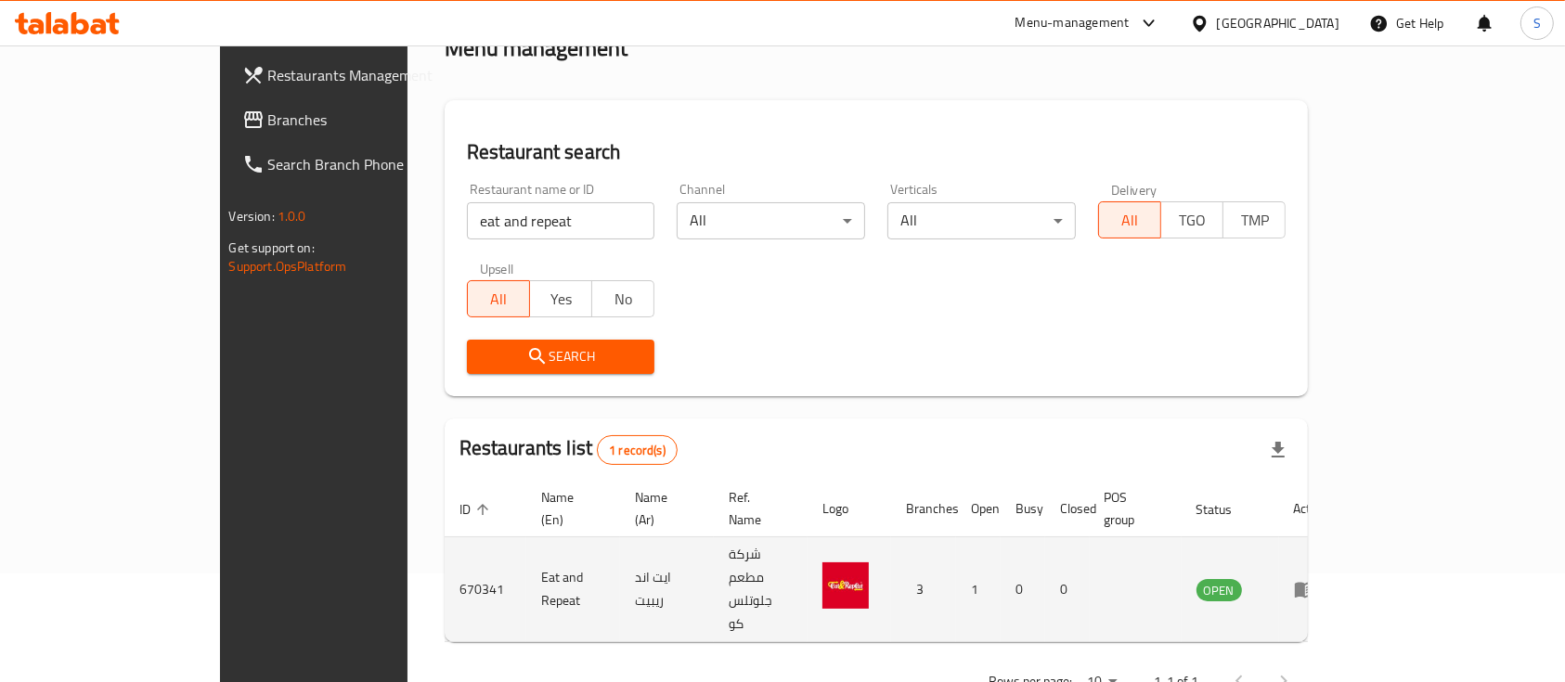
click at [526, 542] on td "Eat and Repeat" at bounding box center [573, 589] width 94 height 105
click at [526, 544] on td "Eat and Repeat" at bounding box center [573, 589] width 94 height 105
drag, startPoint x: 315, startPoint y: 546, endPoint x: 481, endPoint y: 550, distance: 166.2
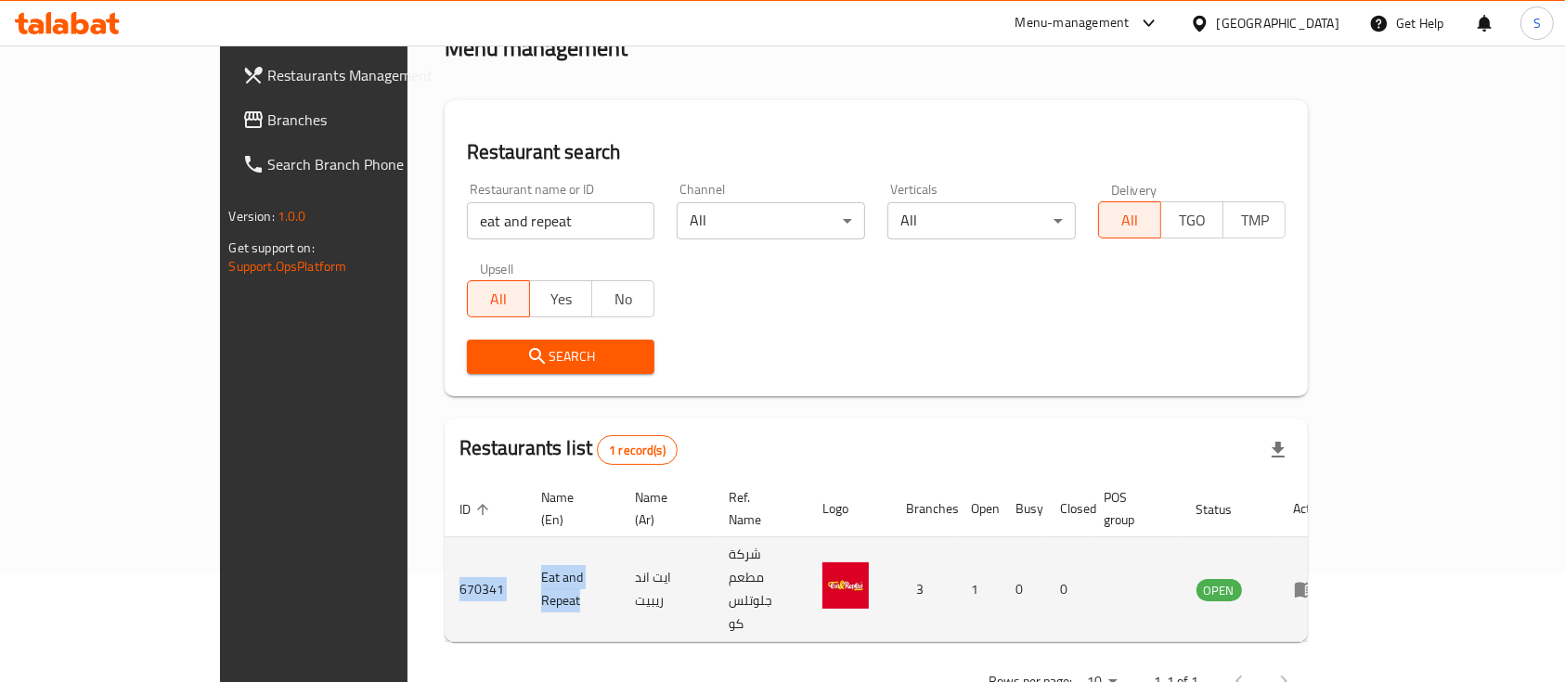
click at [481, 550] on tr "670341 Eat and Repeat ايت اند ريبيت شركة مطعم جلوتلس كو 3 1 0 0 OPEN" at bounding box center [894, 589] width 899 height 105
copy tr "670341 Eat and Repeat"
